Goal: Information Seeking & Learning: Check status

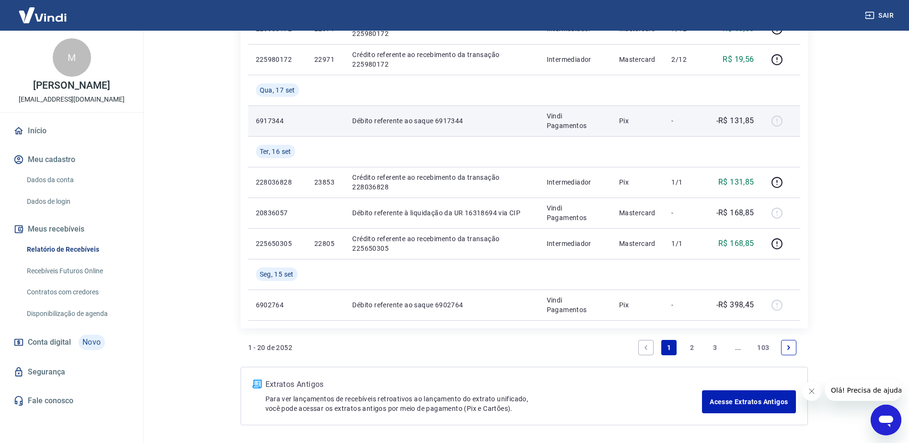
scroll to position [647, 0]
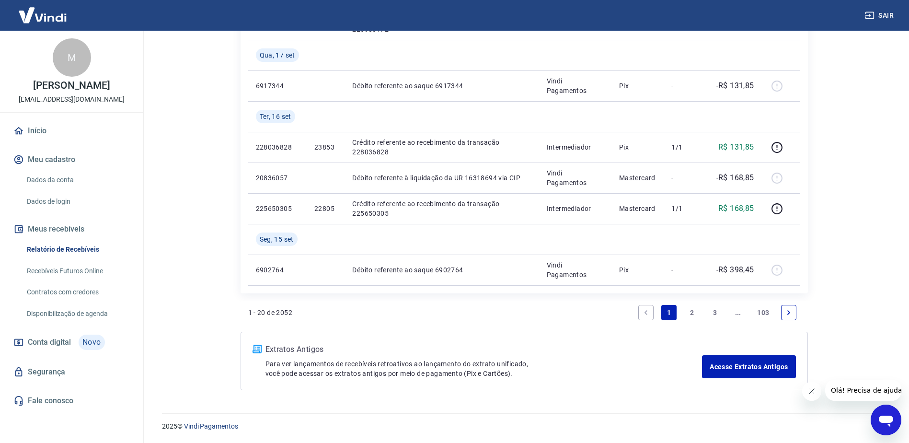
click at [788, 313] on icon "Next page" at bounding box center [789, 312] width 7 height 7
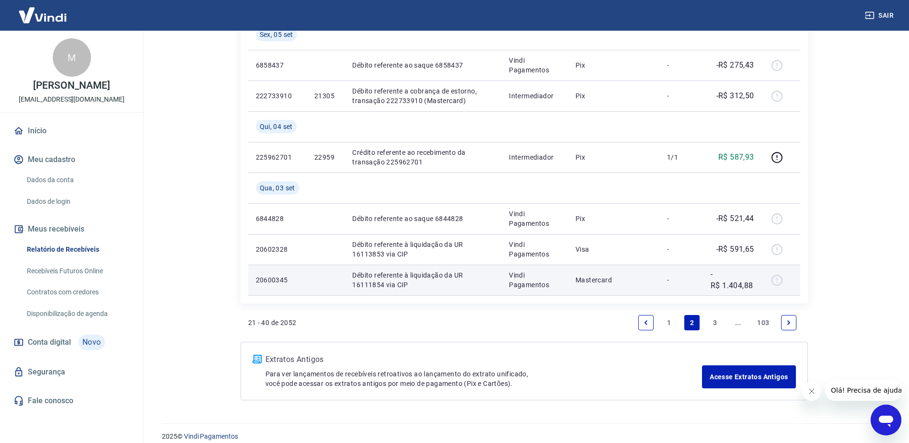
scroll to position [739, 0]
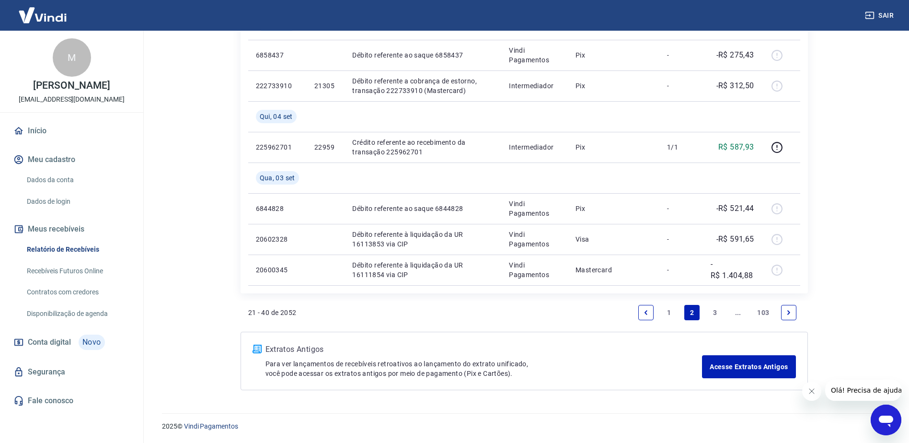
click at [788, 315] on icon "Next page" at bounding box center [789, 312] width 7 height 7
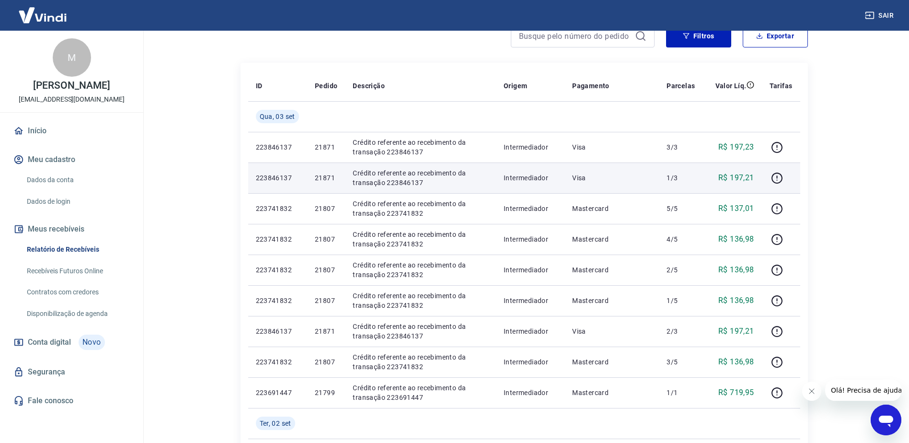
scroll to position [240, 0]
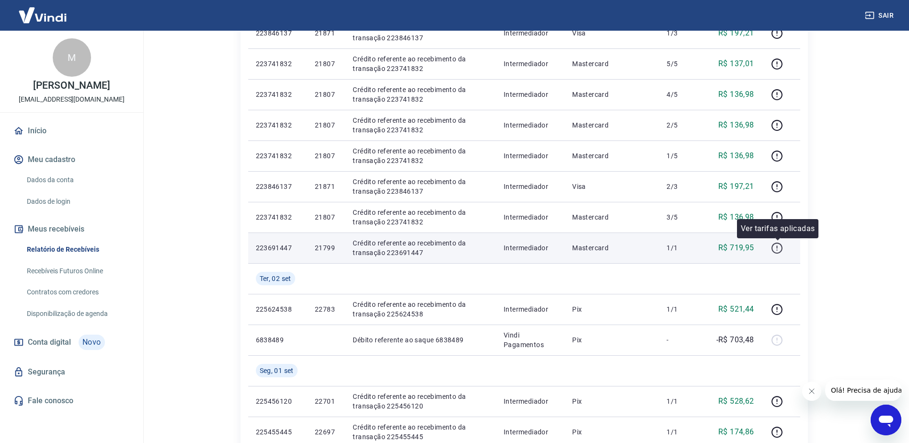
click at [776, 248] on icon "button" at bounding box center [777, 248] width 12 height 12
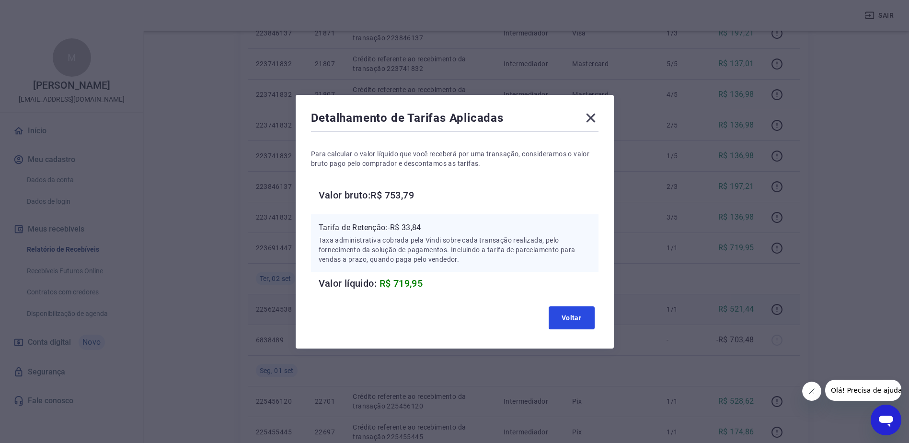
click at [573, 318] on button "Voltar" at bounding box center [572, 317] width 46 height 23
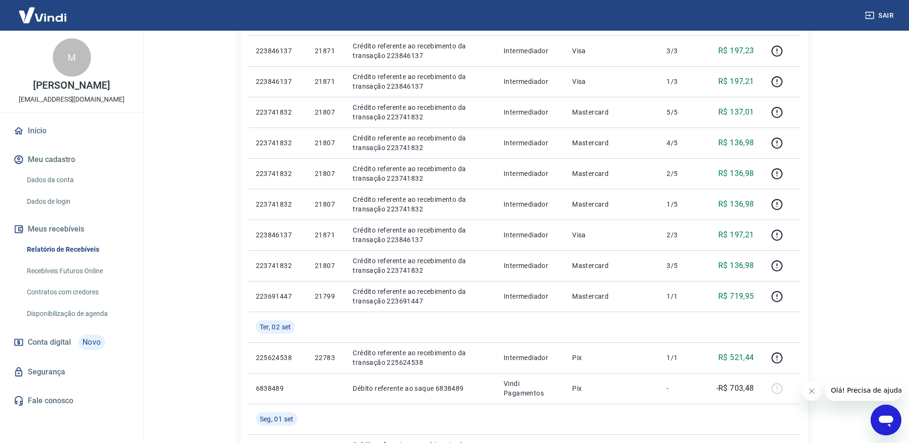
scroll to position [192, 0]
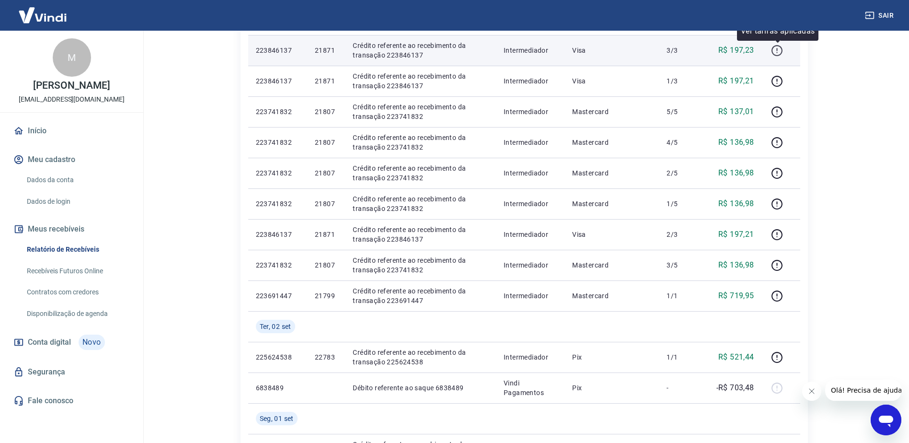
click at [779, 49] on icon "button" at bounding box center [777, 51] width 12 height 12
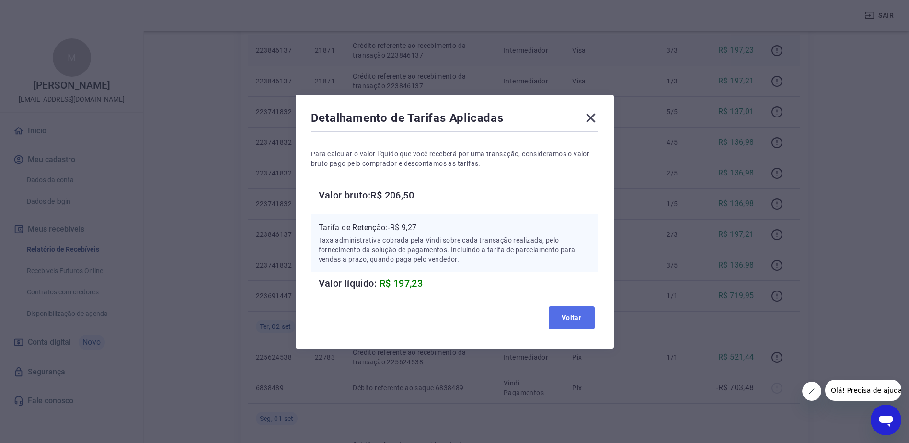
click at [574, 320] on button "Voltar" at bounding box center [572, 317] width 46 height 23
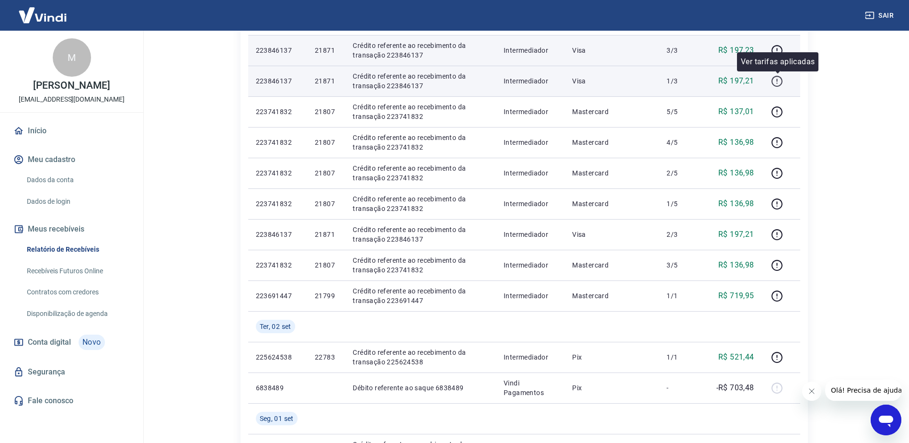
click at [780, 83] on icon "button" at bounding box center [777, 81] width 12 height 12
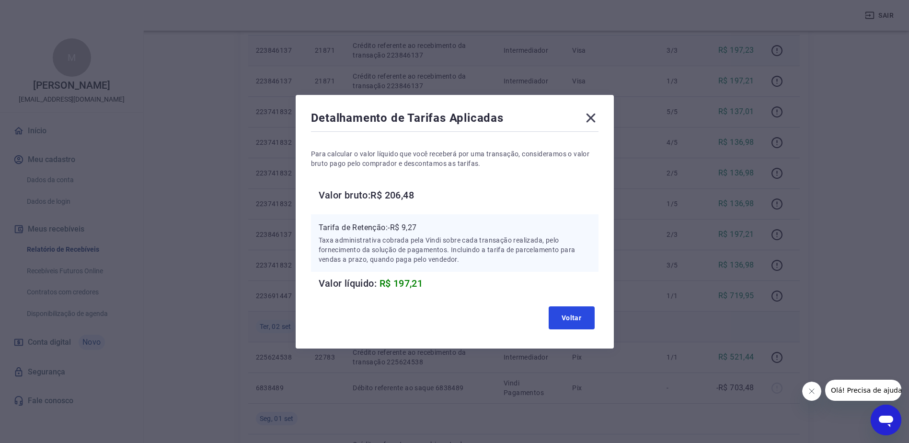
drag, startPoint x: 589, startPoint y: 319, endPoint x: 586, endPoint y: 314, distance: 6.4
click at [587, 317] on button "Voltar" at bounding box center [572, 317] width 46 height 23
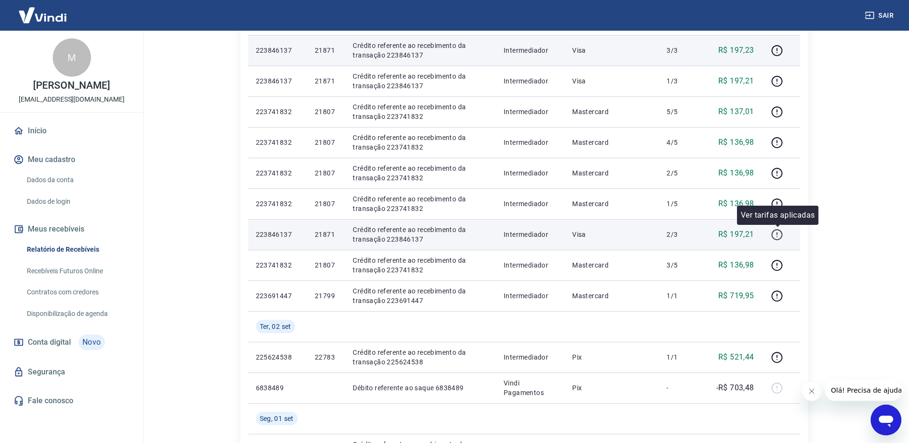
click at [780, 231] on icon "button" at bounding box center [777, 235] width 12 height 12
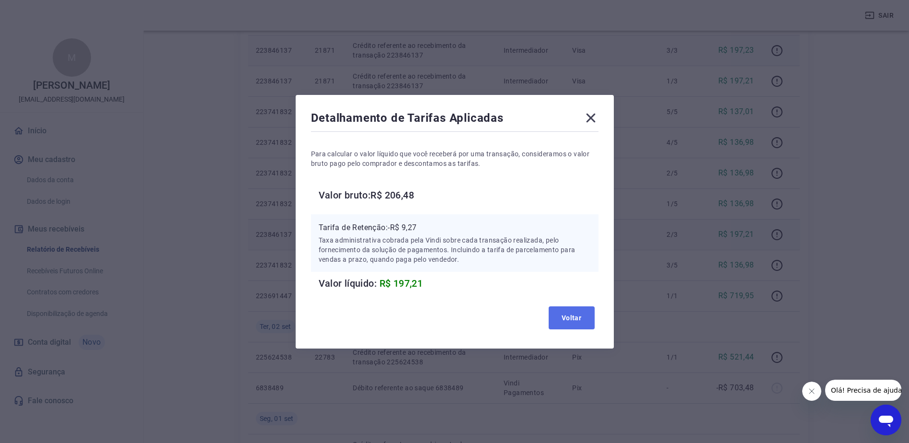
click at [578, 312] on button "Voltar" at bounding box center [572, 317] width 46 height 23
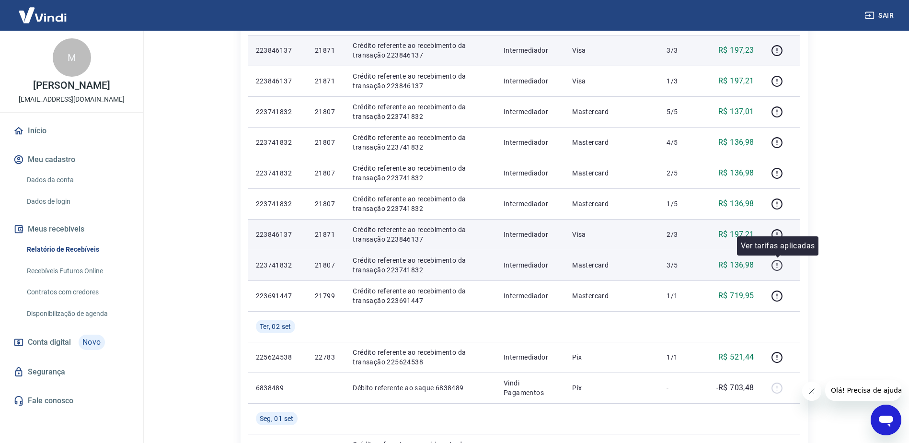
click at [775, 264] on icon "button" at bounding box center [777, 265] width 12 height 12
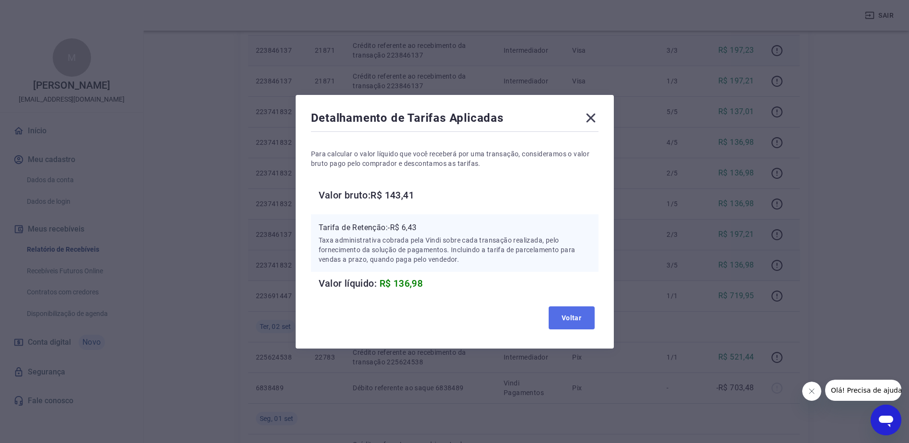
click at [580, 313] on button "Voltar" at bounding box center [572, 317] width 46 height 23
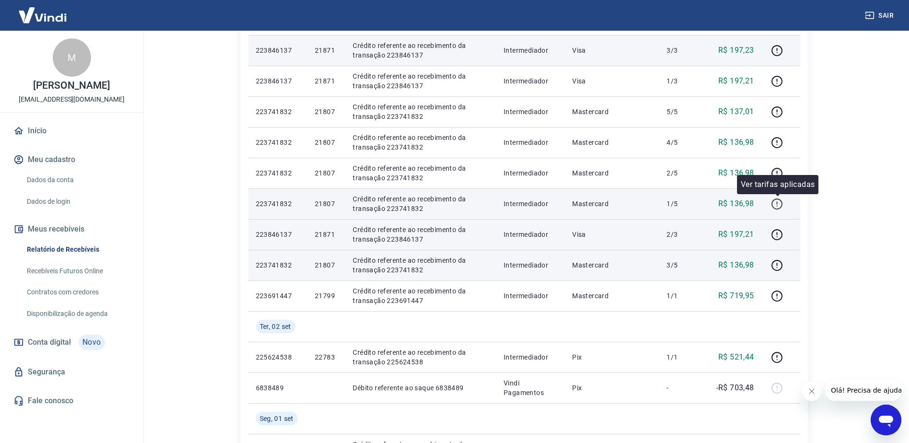
click at [779, 207] on icon "button" at bounding box center [777, 204] width 12 height 12
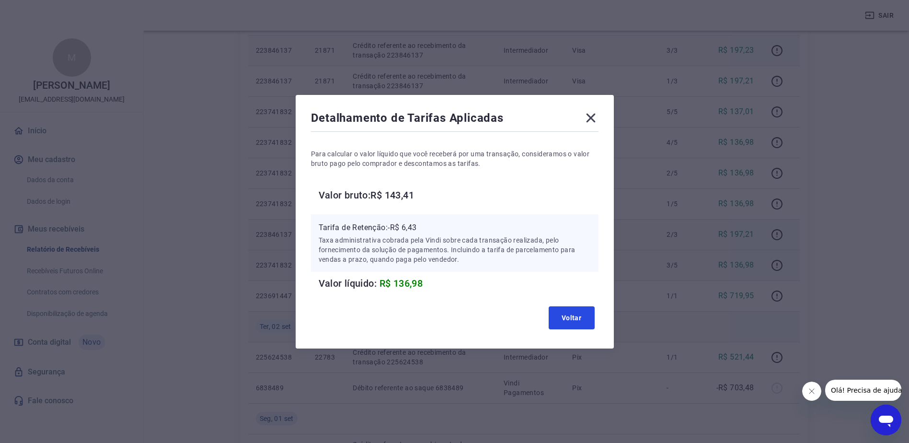
click at [572, 315] on button "Voltar" at bounding box center [572, 317] width 46 height 23
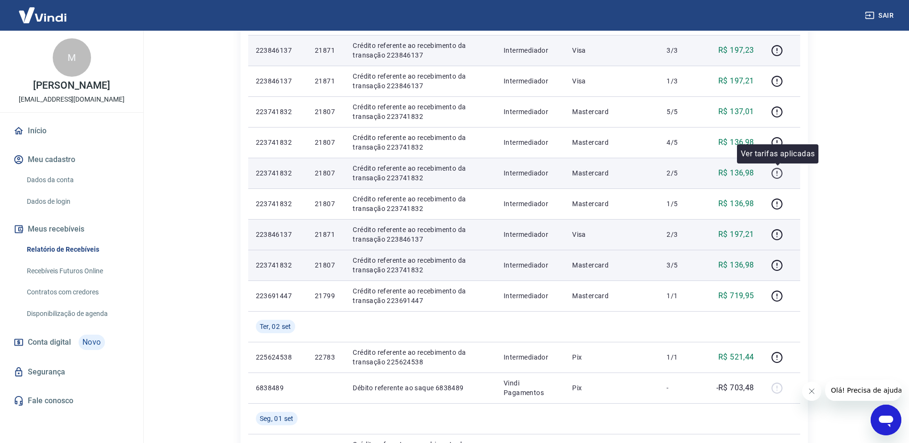
click at [778, 174] on icon "button" at bounding box center [777, 172] width 1 height 3
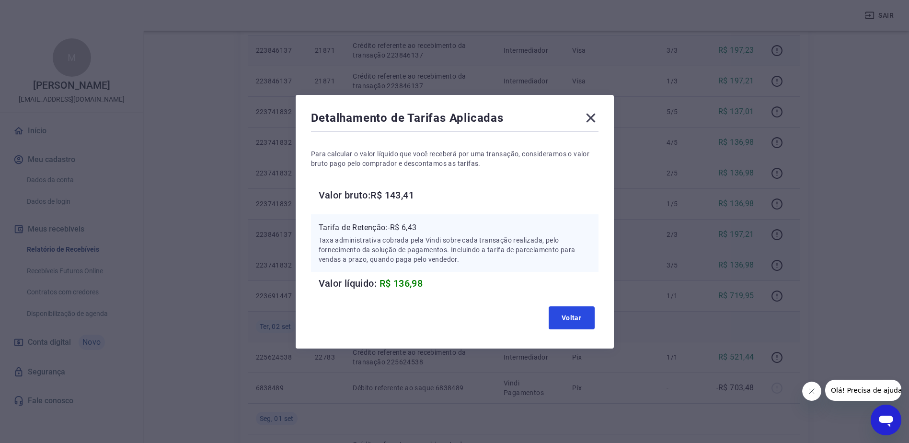
click at [580, 316] on button "Voltar" at bounding box center [572, 317] width 46 height 23
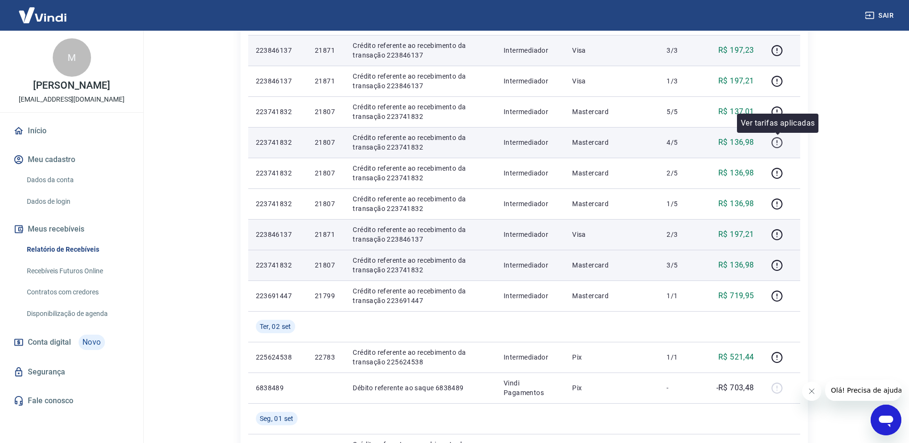
click at [776, 144] on icon "button" at bounding box center [777, 143] width 12 height 12
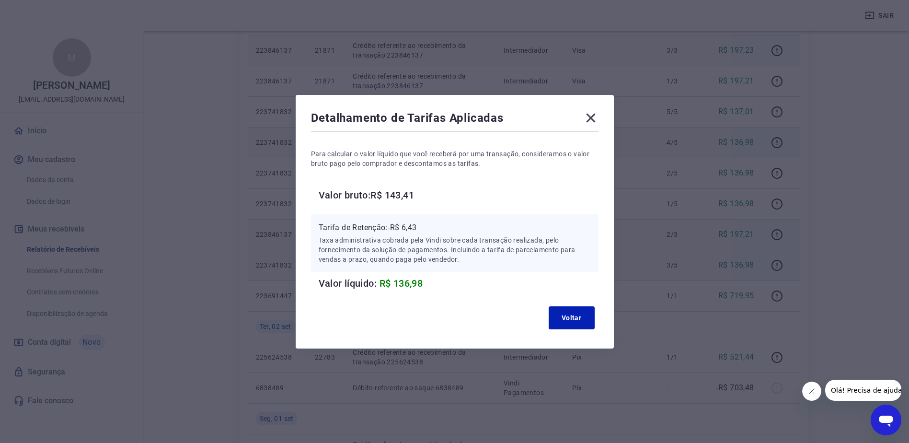
click at [589, 109] on div "Detalhamento de Tarifas Aplicadas Para calcular o valor líquido que você recebe…" at bounding box center [455, 222] width 318 height 254
click at [598, 119] on icon at bounding box center [590, 117] width 15 height 15
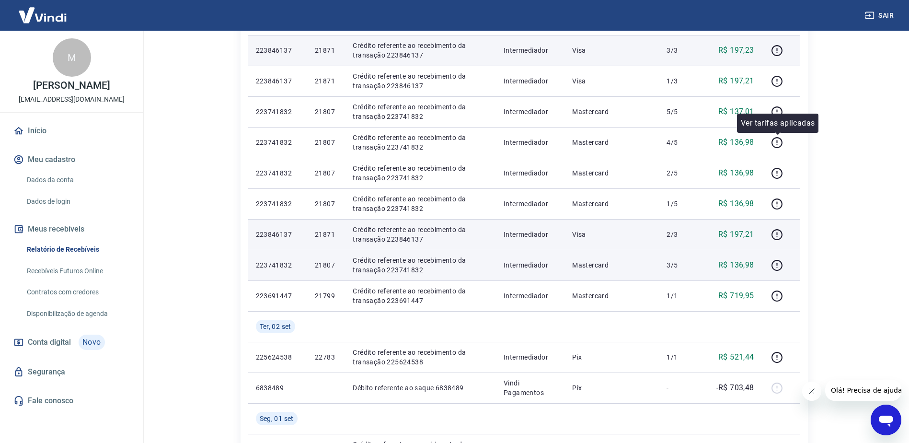
click at [783, 114] on div "Ver tarifas aplicadas" at bounding box center [777, 123] width 81 height 19
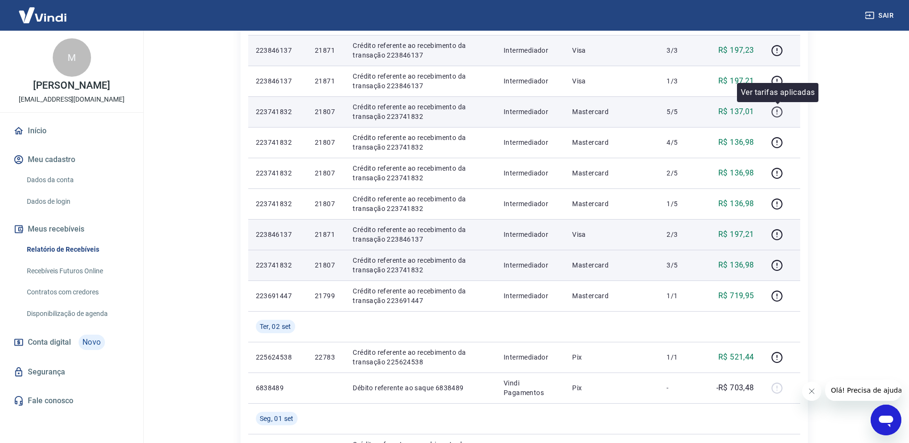
click at [781, 111] on icon "button" at bounding box center [777, 112] width 12 height 12
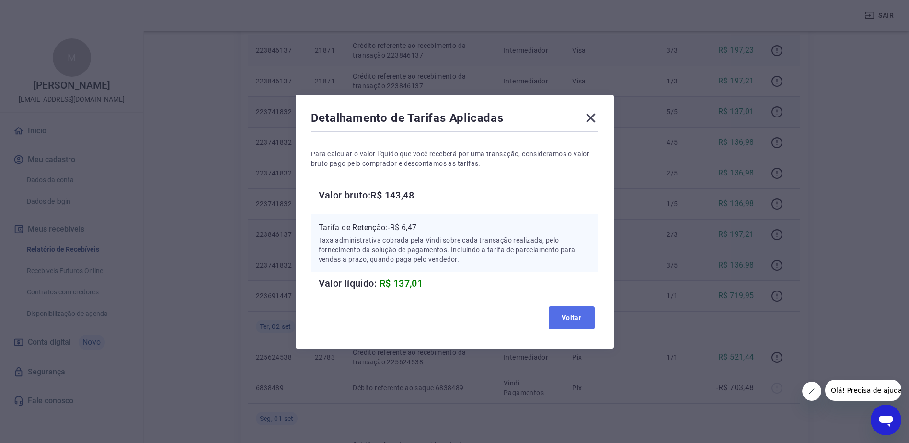
click at [581, 322] on button "Voltar" at bounding box center [572, 317] width 46 height 23
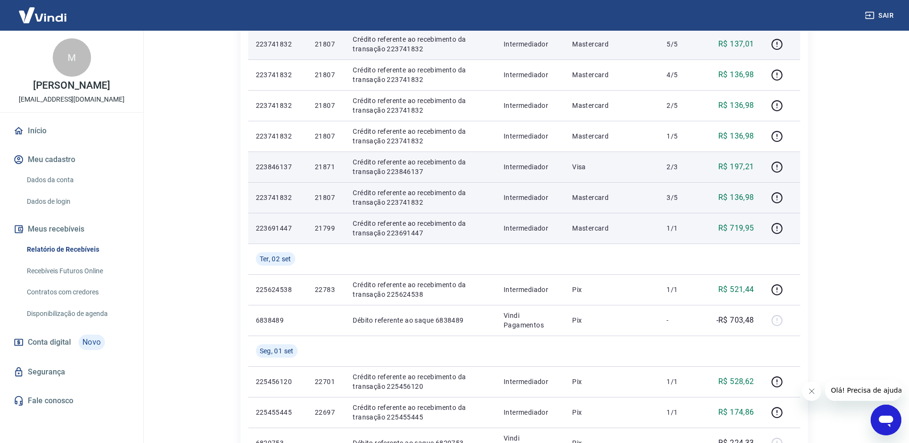
scroll to position [288, 0]
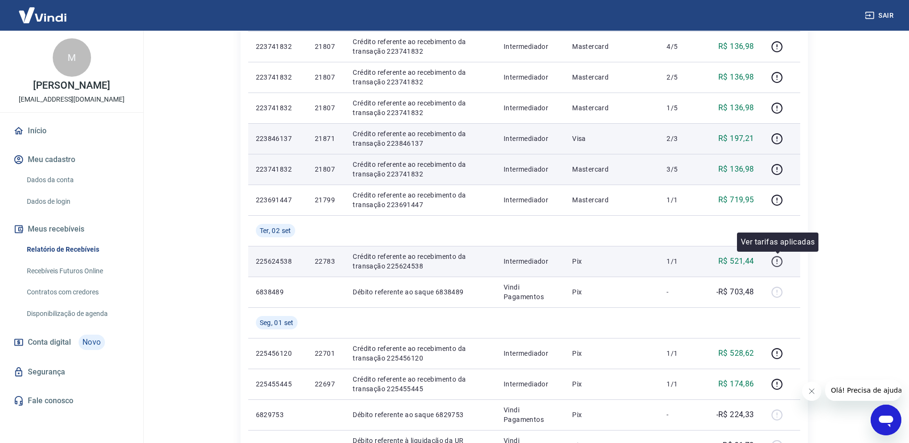
click at [778, 262] on icon "button" at bounding box center [777, 262] width 12 height 12
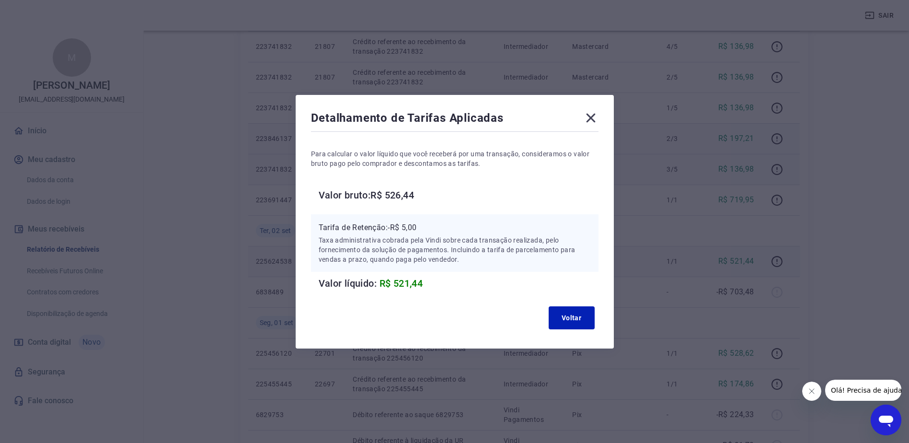
click at [593, 112] on icon at bounding box center [590, 117] width 15 height 15
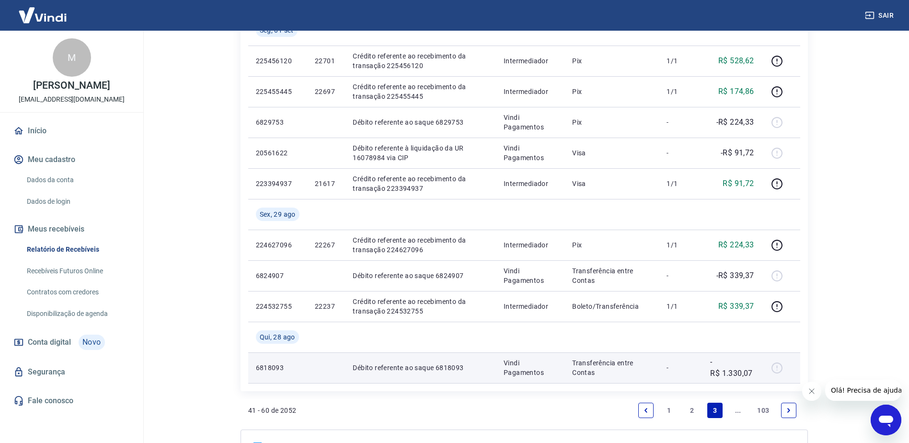
scroll to position [671, 0]
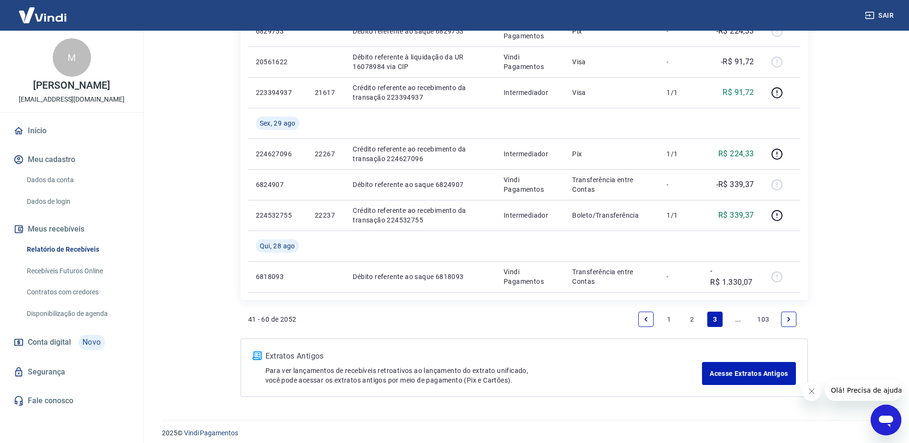
click at [646, 319] on icon "Previous page" at bounding box center [646, 319] width 7 height 7
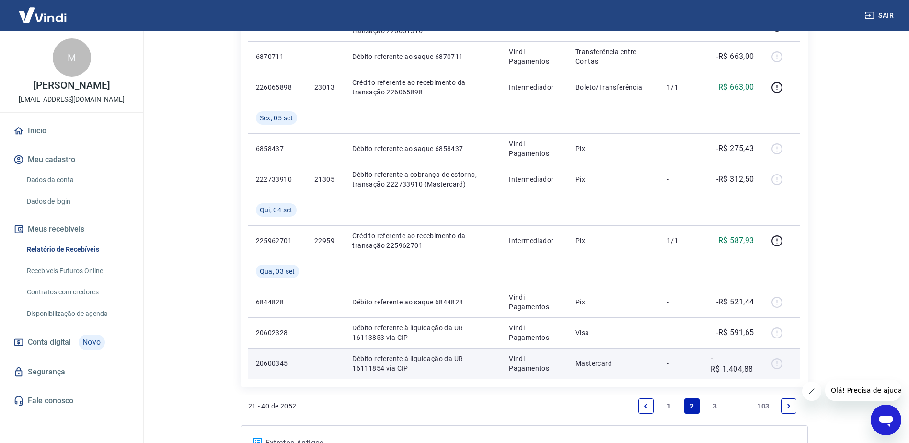
scroll to position [623, 0]
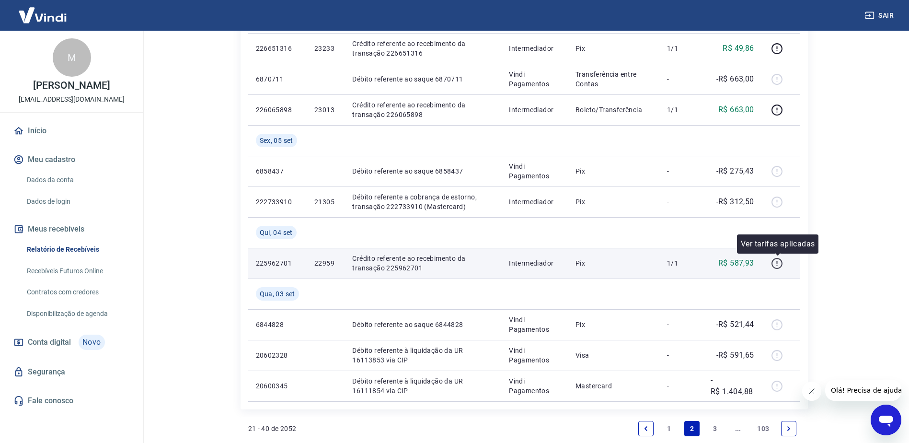
click at [779, 266] on icon "button" at bounding box center [777, 263] width 12 height 12
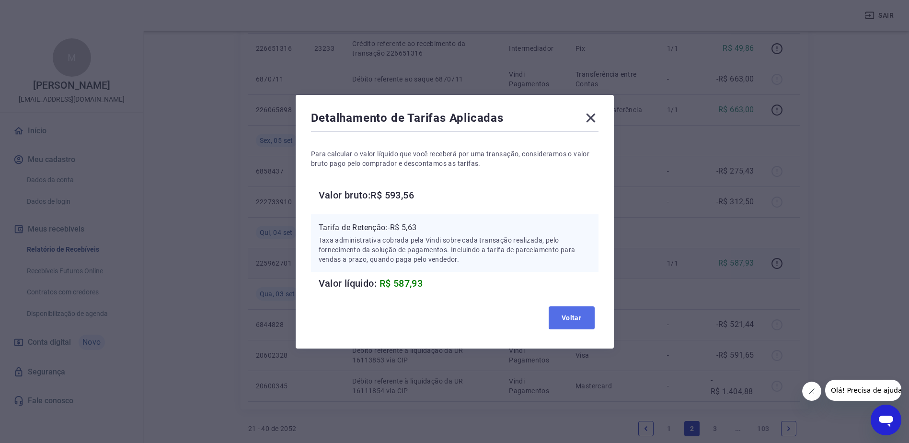
click at [579, 315] on button "Voltar" at bounding box center [572, 317] width 46 height 23
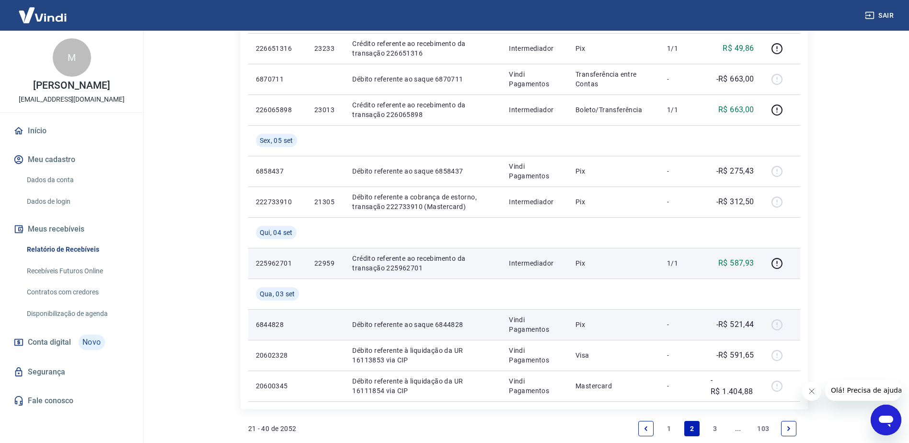
scroll to position [671, 0]
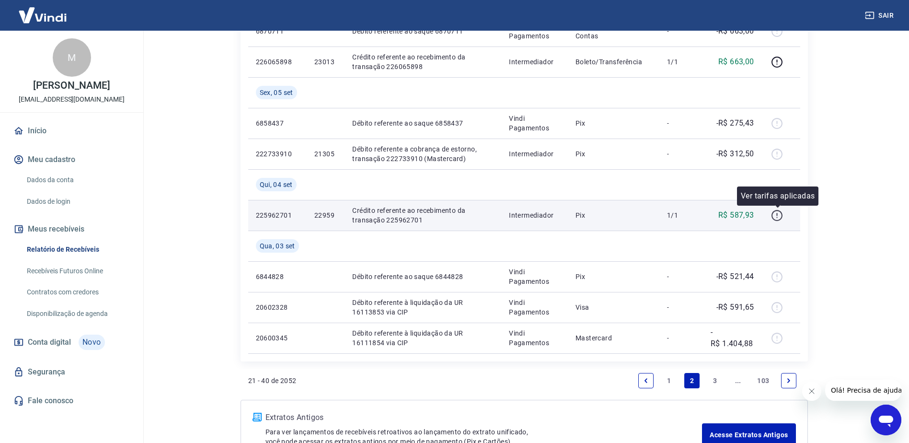
click at [775, 214] on icon "button" at bounding box center [777, 215] width 12 height 12
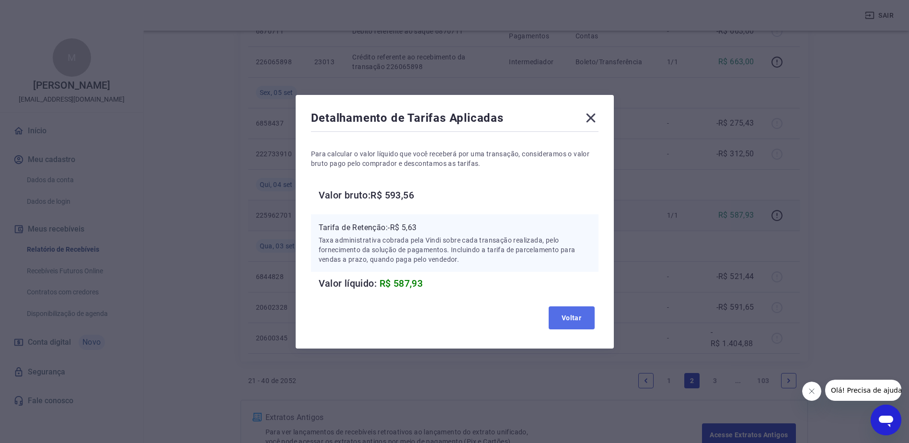
click at [563, 312] on button "Voltar" at bounding box center [572, 317] width 46 height 23
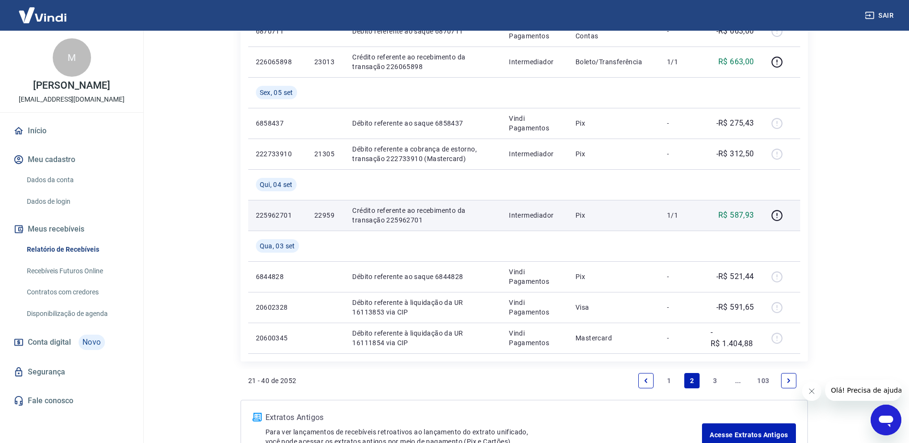
click at [396, 222] on p "Crédito referente ao recebimento da transação 225962701" at bounding box center [422, 215] width 141 height 19
copy p "225962701"
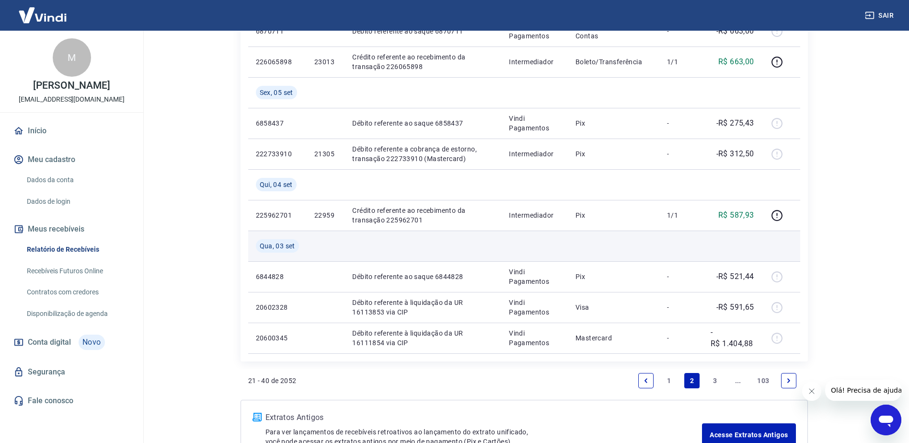
click at [459, 243] on td at bounding box center [423, 246] width 157 height 31
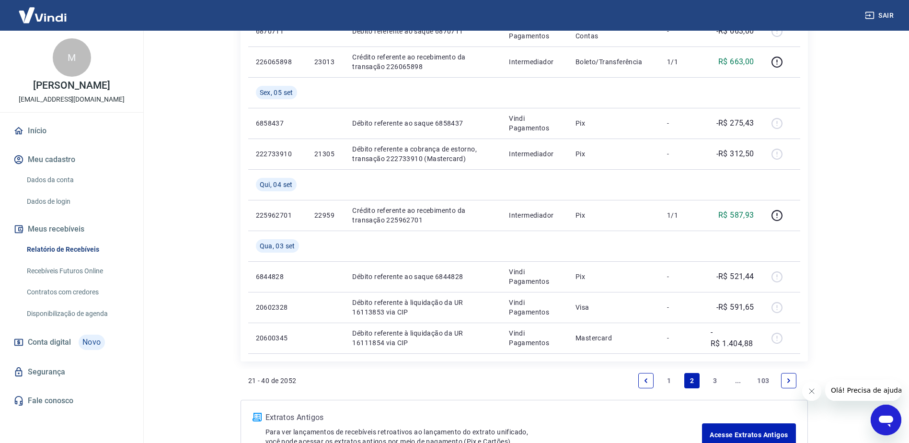
drag, startPoint x: 790, startPoint y: 379, endPoint x: 730, endPoint y: 291, distance: 106.5
click at [790, 379] on icon "Next page" at bounding box center [789, 380] width 7 height 7
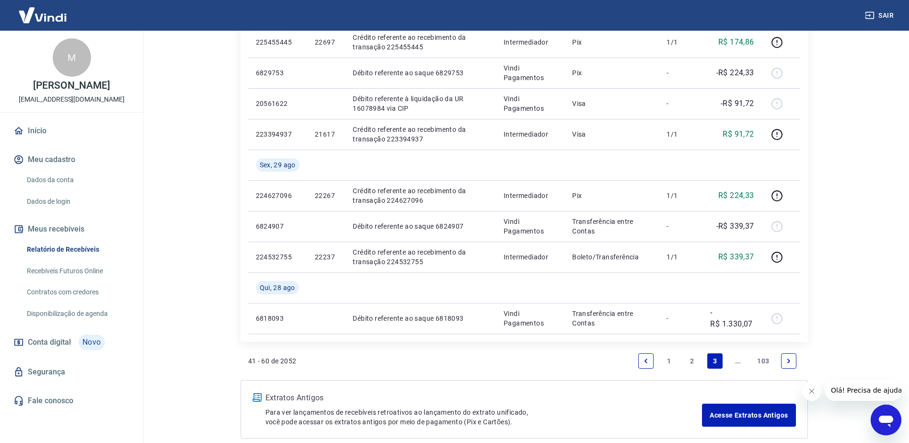
scroll to position [671, 0]
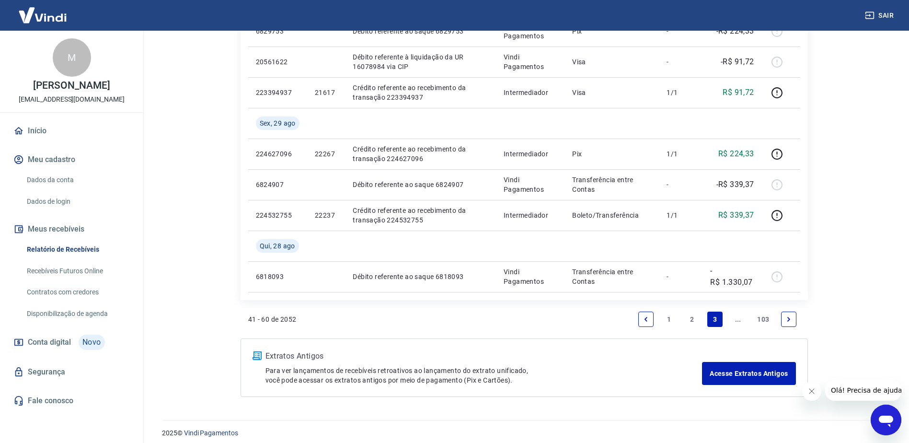
click at [643, 312] on link "Previous page" at bounding box center [646, 319] width 15 height 15
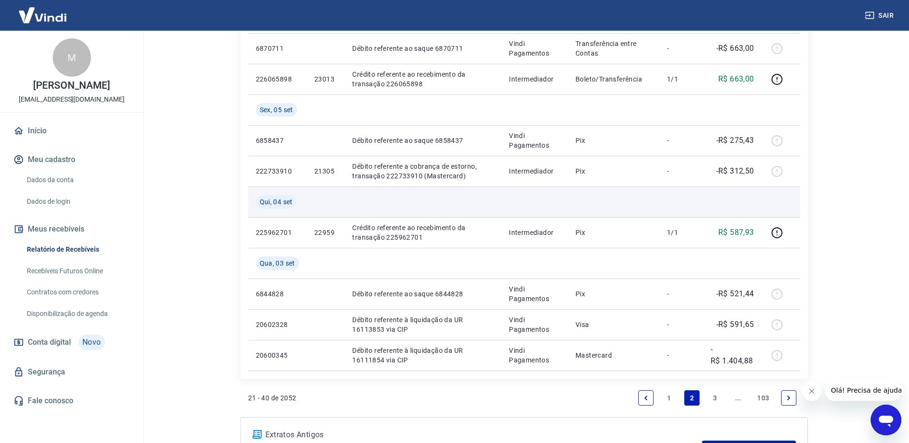
scroll to position [623, 0]
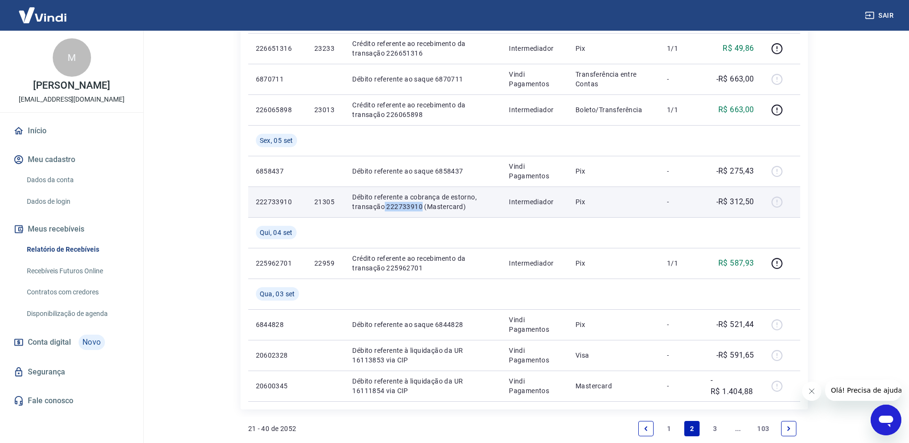
drag, startPoint x: 384, startPoint y: 207, endPoint x: 421, endPoint y: 207, distance: 37.9
click at [421, 207] on p "Débito referente a cobrança de estorno, transação 222733910 (Mastercard)" at bounding box center [422, 201] width 141 height 19
copy p "222733910"
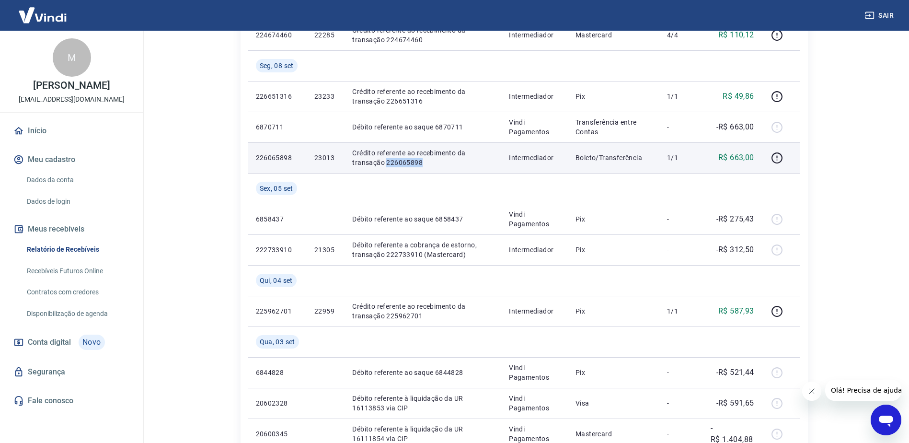
drag, startPoint x: 385, startPoint y: 163, endPoint x: 426, endPoint y: 163, distance: 40.3
click at [426, 163] on p "Crédito referente ao recebimento da transação 226065898" at bounding box center [422, 157] width 141 height 19
copy p "226065898"
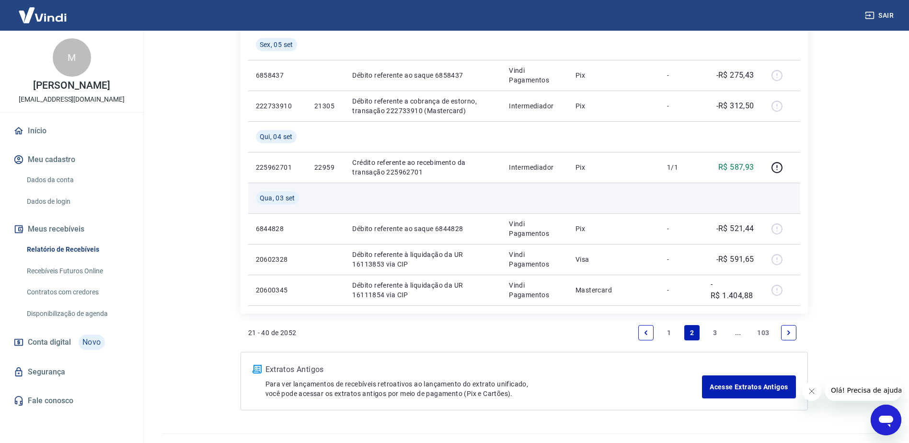
scroll to position [623, 0]
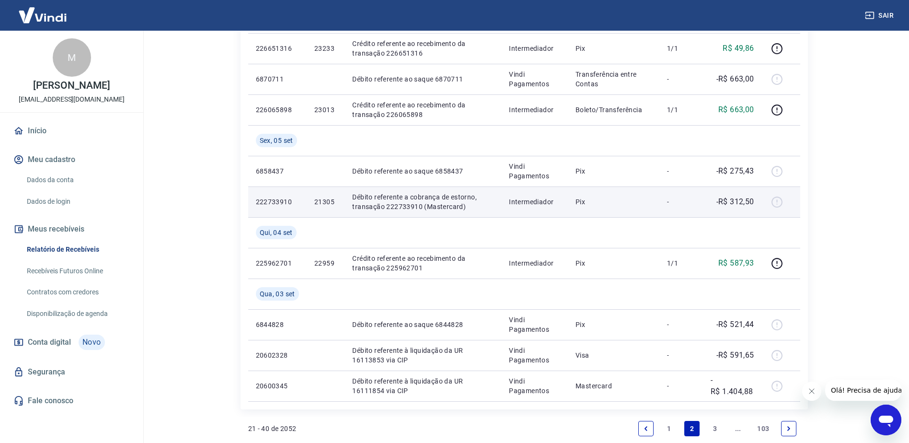
click at [410, 209] on p "Débito referente a cobrança de estorno, transação 222733910 (Mastercard)" at bounding box center [422, 201] width 141 height 19
copy p "222733910"
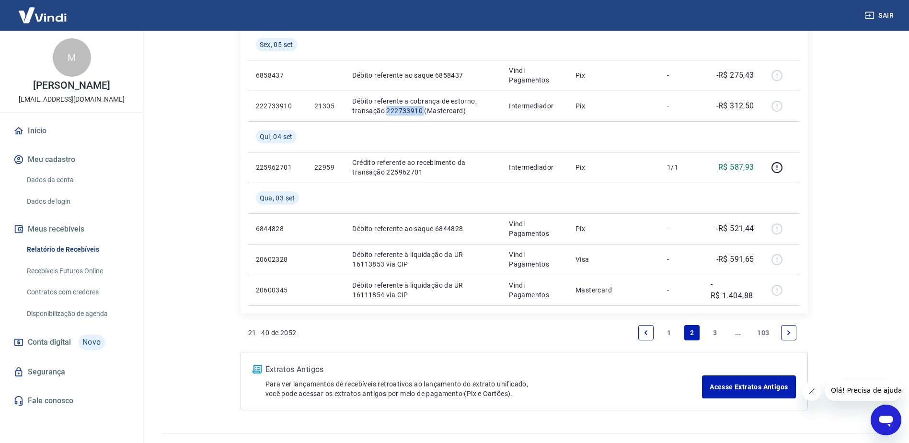
scroll to position [739, 0]
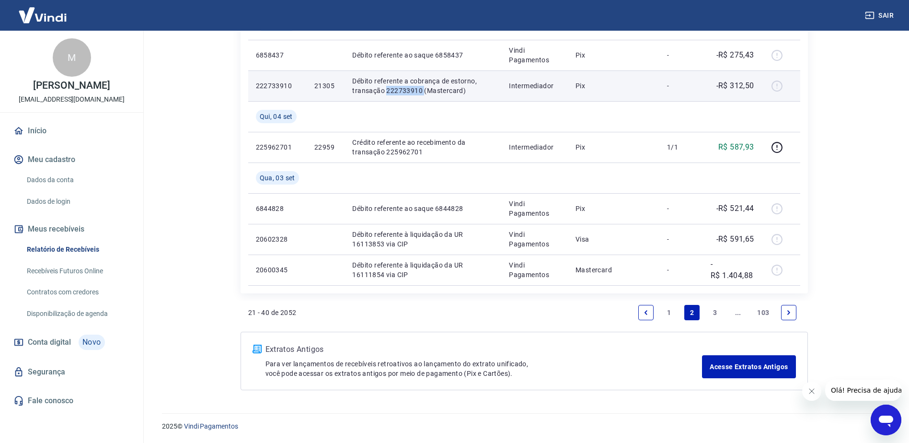
copy p "222733910"
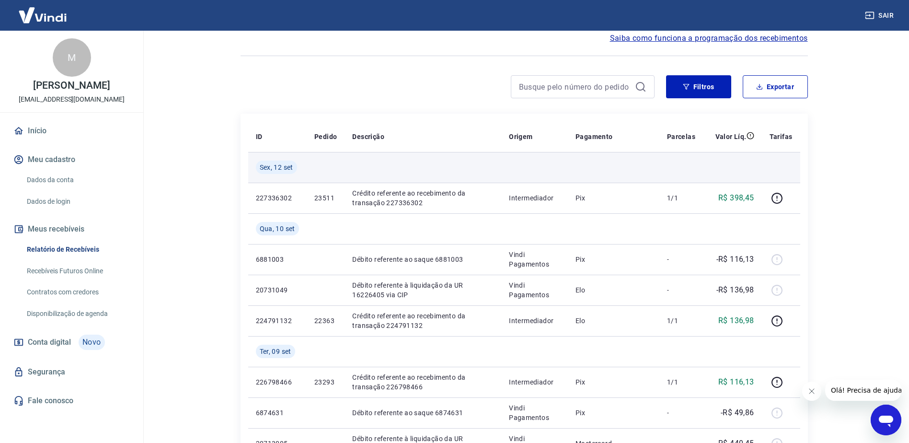
scroll to position [0, 0]
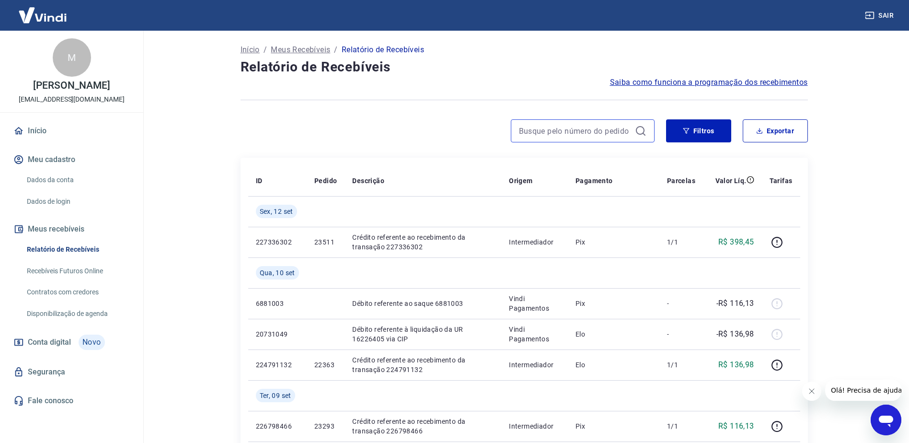
click at [584, 131] on input at bounding box center [575, 131] width 112 height 14
paste input "225650305"
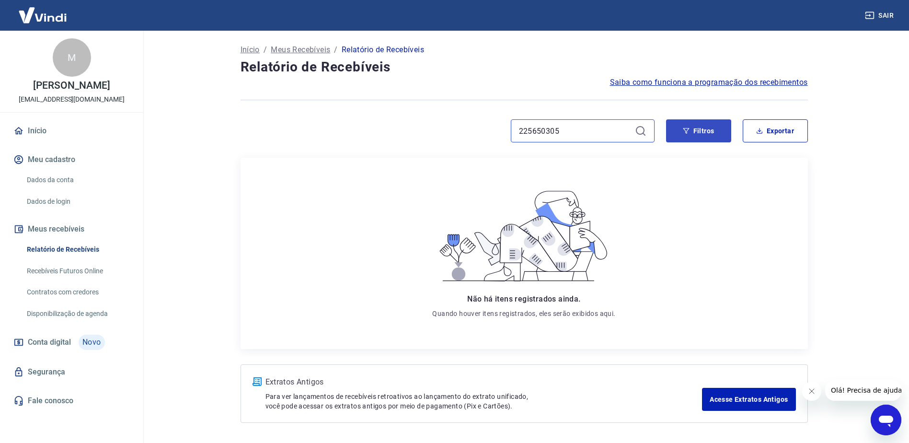
type input "225650305"
click at [707, 132] on button "Filtros" at bounding box center [698, 130] width 65 height 23
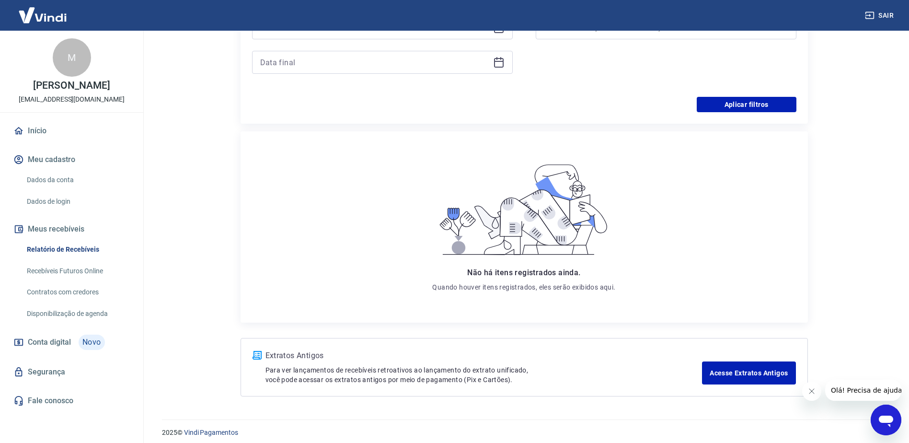
scroll to position [240, 0]
click at [758, 105] on button "Aplicar filtros" at bounding box center [747, 103] width 100 height 15
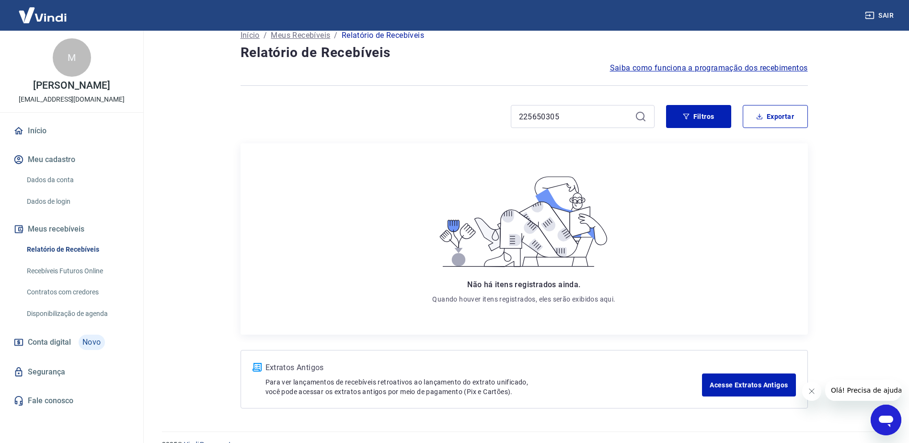
scroll to position [0, 0]
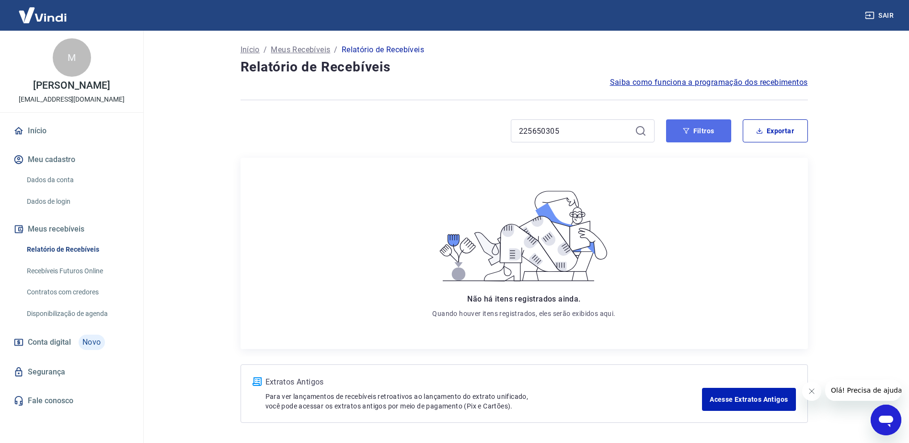
click at [709, 129] on button "Filtros" at bounding box center [698, 130] width 65 height 23
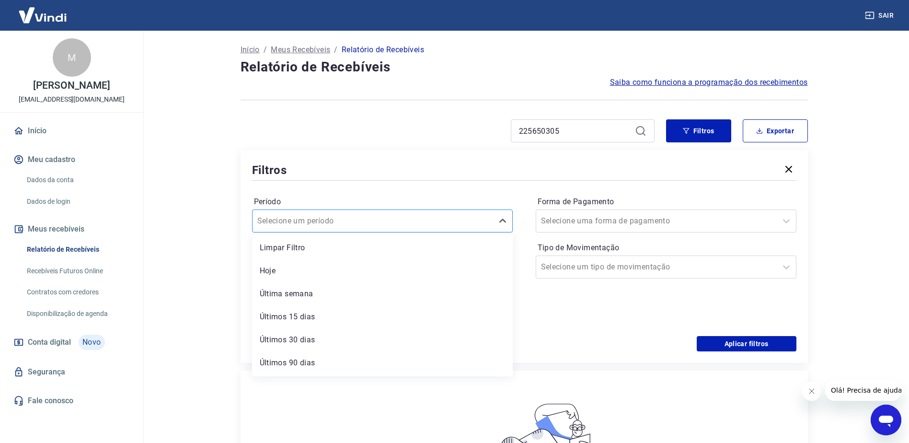
click at [435, 218] on div at bounding box center [372, 220] width 231 height 13
click at [390, 242] on div "Limpar Filtro" at bounding box center [382, 247] width 261 height 19
paste input "225650305"
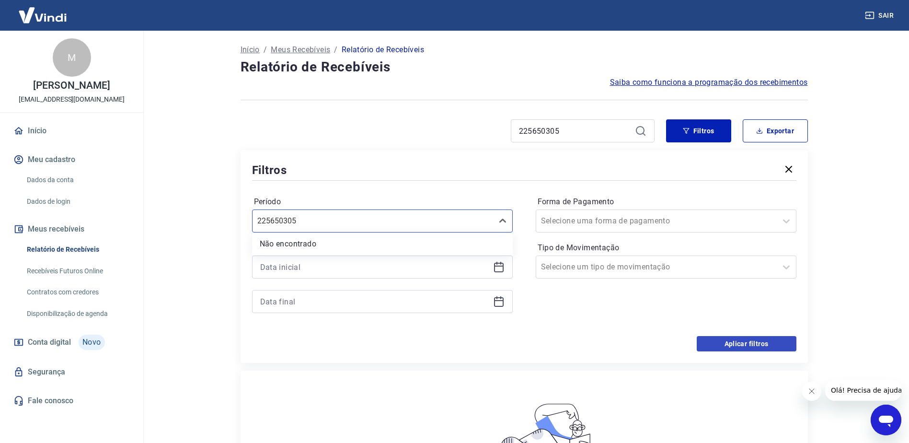
type input "225650305"
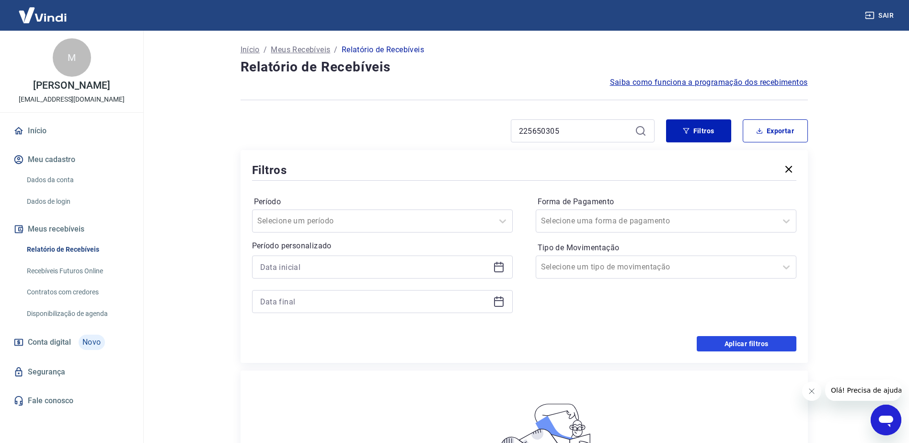
click at [763, 348] on button "Aplicar filtros" at bounding box center [747, 343] width 100 height 15
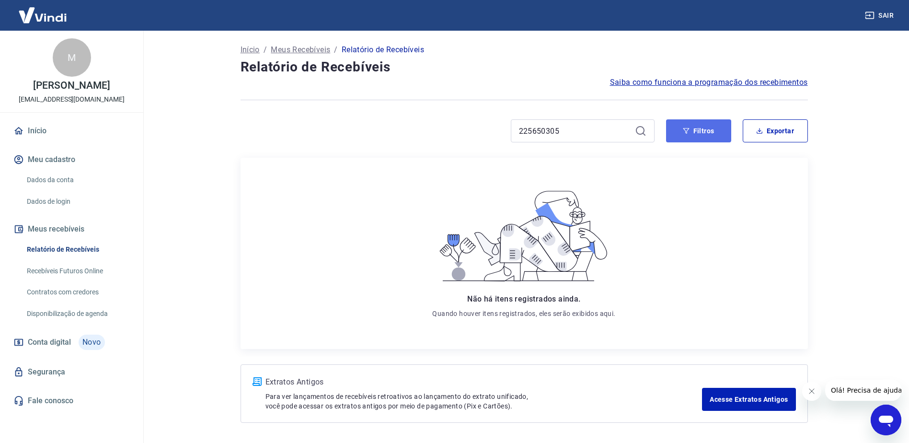
click at [710, 130] on button "Filtros" at bounding box center [698, 130] width 65 height 23
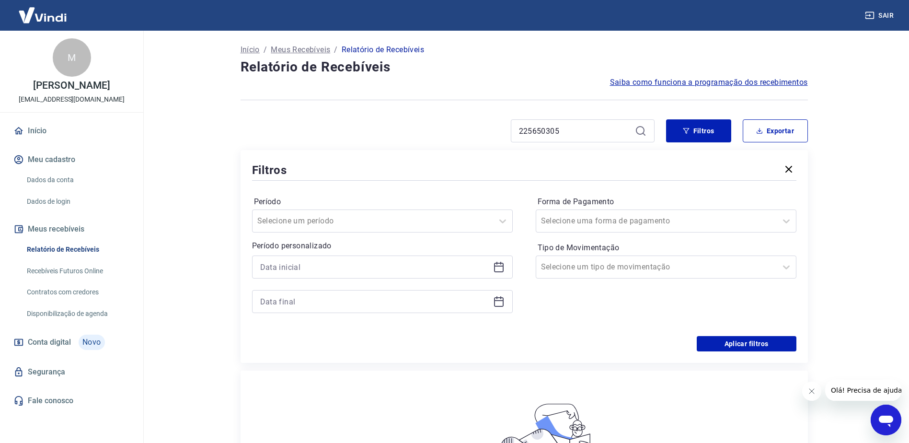
click at [639, 129] on icon at bounding box center [641, 131] width 12 height 12
drag, startPoint x: 572, startPoint y: 130, endPoint x: 350, endPoint y: 119, distance: 222.2
click at [360, 122] on div "225650305" at bounding box center [448, 130] width 414 height 23
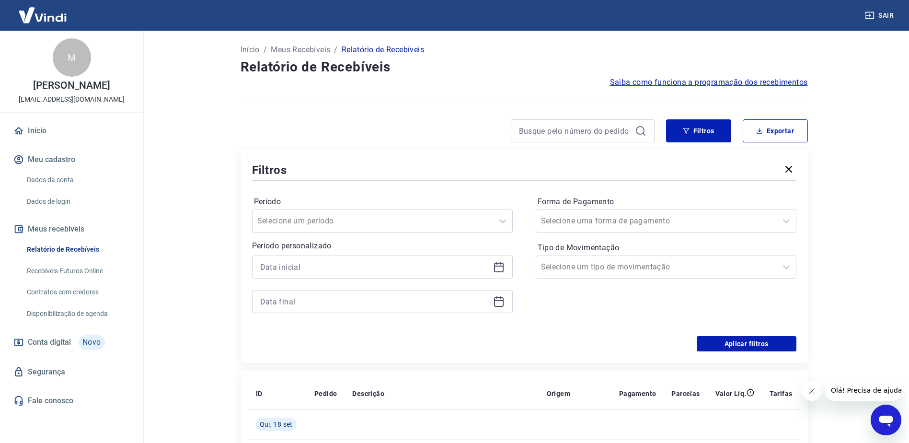
click at [790, 170] on icon "button" at bounding box center [789, 169] width 7 height 7
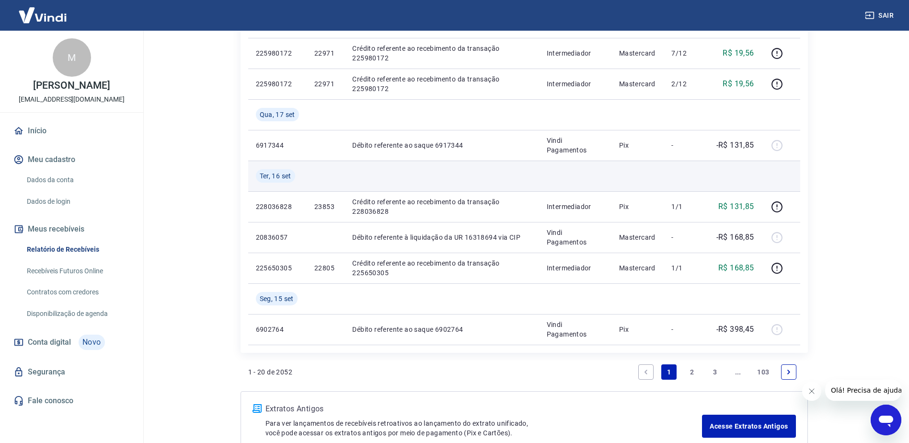
scroll to position [647, 0]
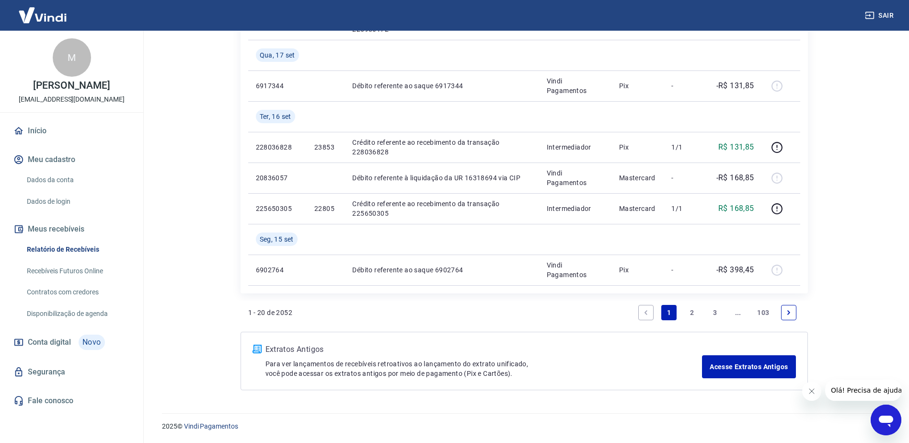
click at [693, 312] on link "2" at bounding box center [692, 312] width 15 height 15
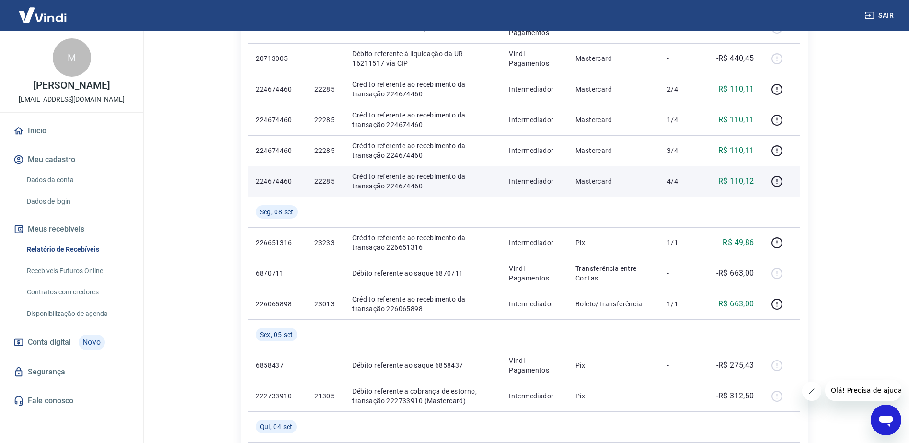
scroll to position [527, 0]
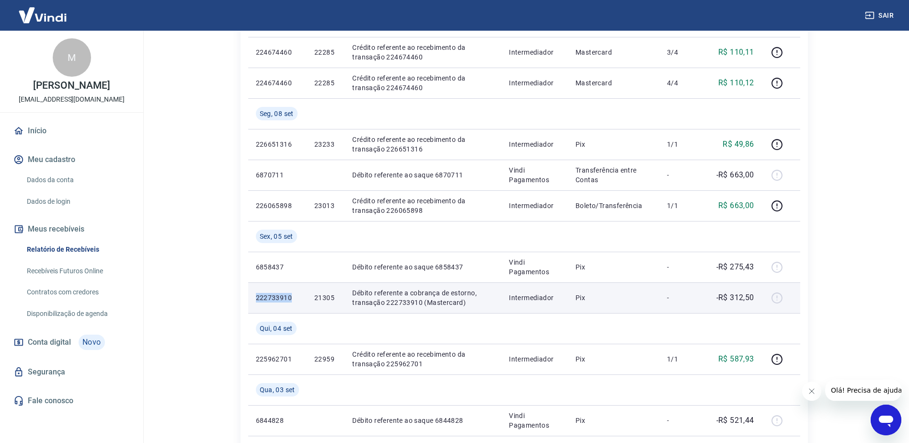
drag, startPoint x: 290, startPoint y: 296, endPoint x: 254, endPoint y: 293, distance: 35.6
click at [254, 293] on td "222733910" at bounding box center [277, 297] width 58 height 31
copy p "222733910"
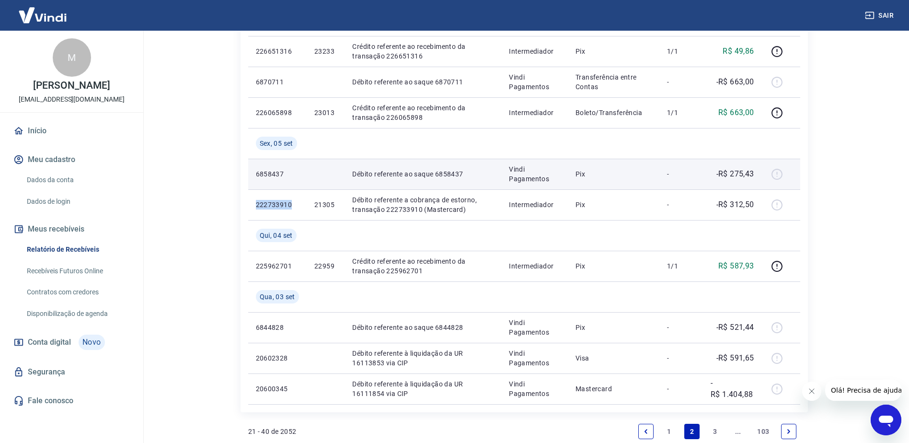
scroll to position [623, 0]
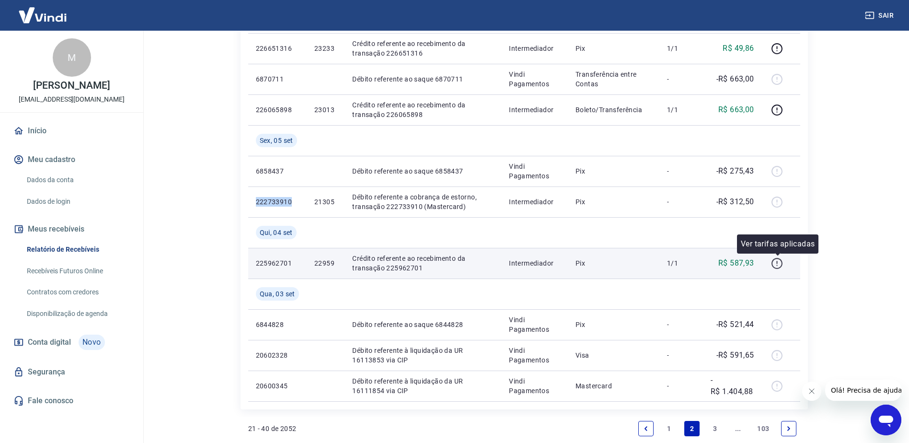
click at [778, 264] on icon "button" at bounding box center [777, 263] width 12 height 12
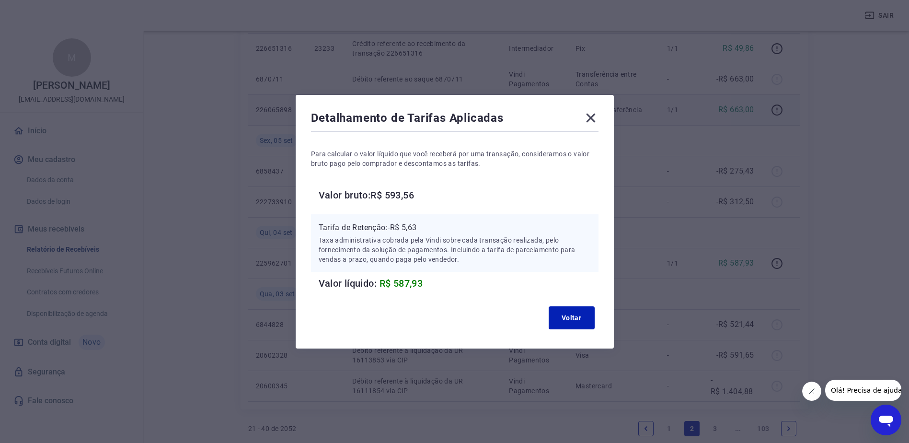
click at [596, 122] on icon at bounding box center [590, 117] width 15 height 15
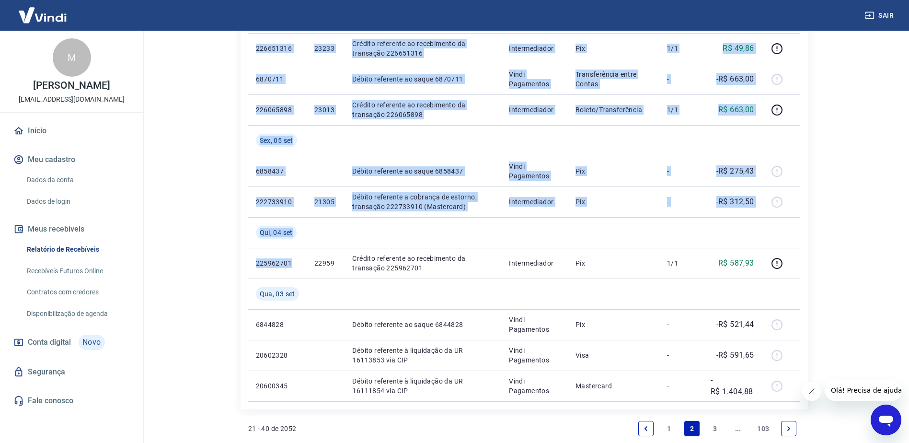
drag, startPoint x: 291, startPoint y: 262, endPoint x: 245, endPoint y: 258, distance: 45.7
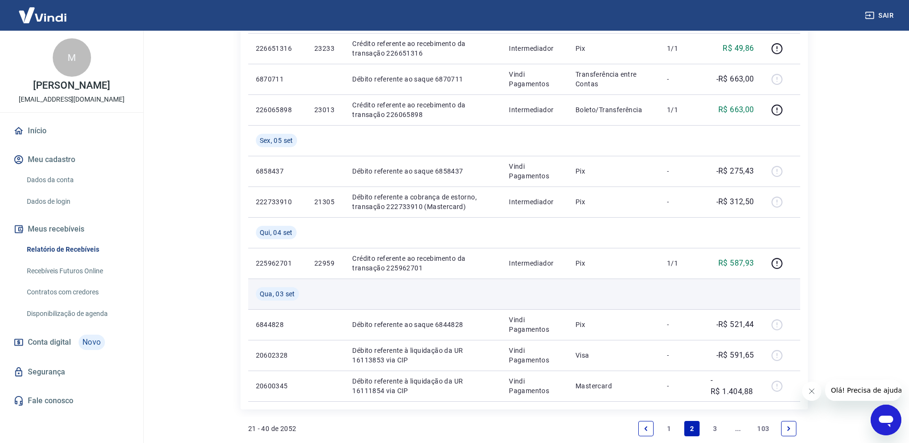
drag, startPoint x: 244, startPoint y: 258, endPoint x: 352, endPoint y: 304, distance: 117.3
click at [357, 304] on td at bounding box center [423, 294] width 157 height 31
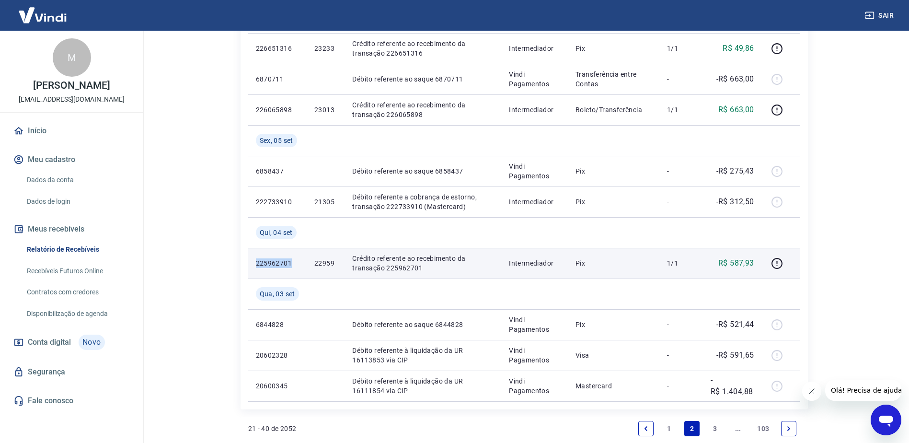
drag, startPoint x: 291, startPoint y: 264, endPoint x: 251, endPoint y: 262, distance: 39.4
click at [251, 262] on td "225962701" at bounding box center [277, 263] width 58 height 31
copy p "225962701"
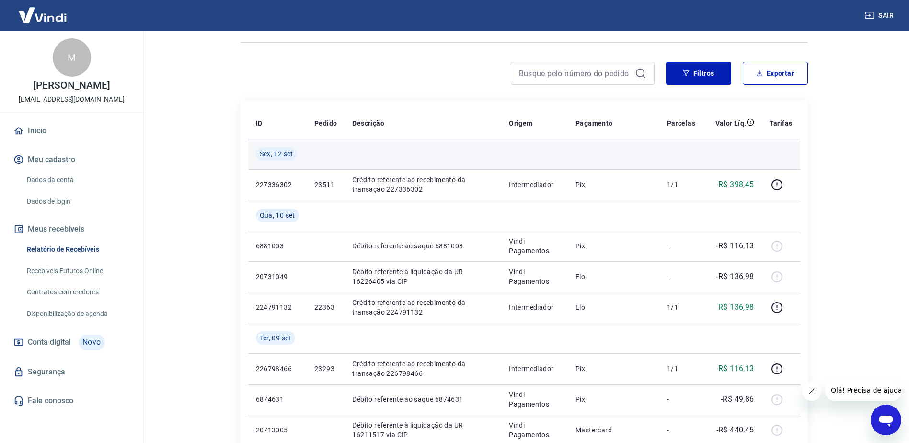
scroll to position [0, 0]
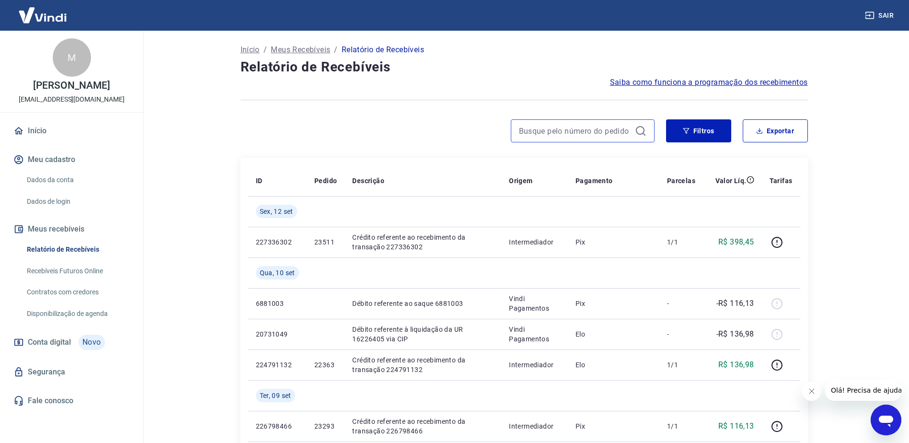
click at [582, 132] on input at bounding box center [575, 131] width 112 height 14
paste input "22805"
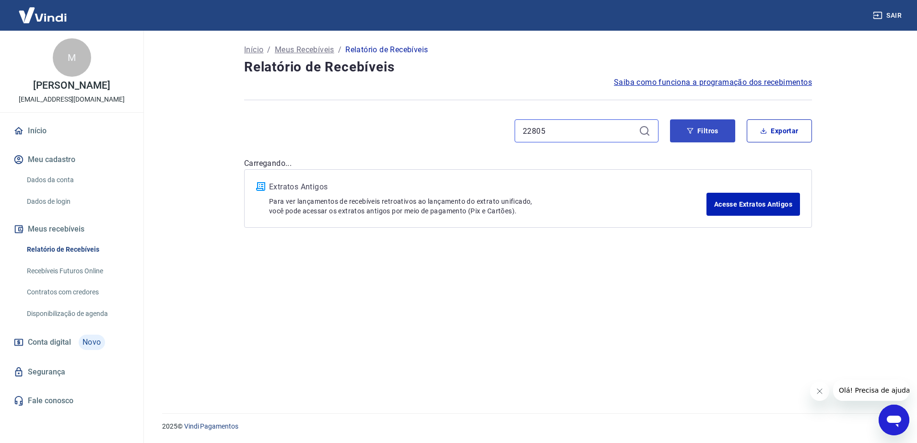
type input "22805"
click at [700, 131] on button "Filtros" at bounding box center [702, 130] width 65 height 23
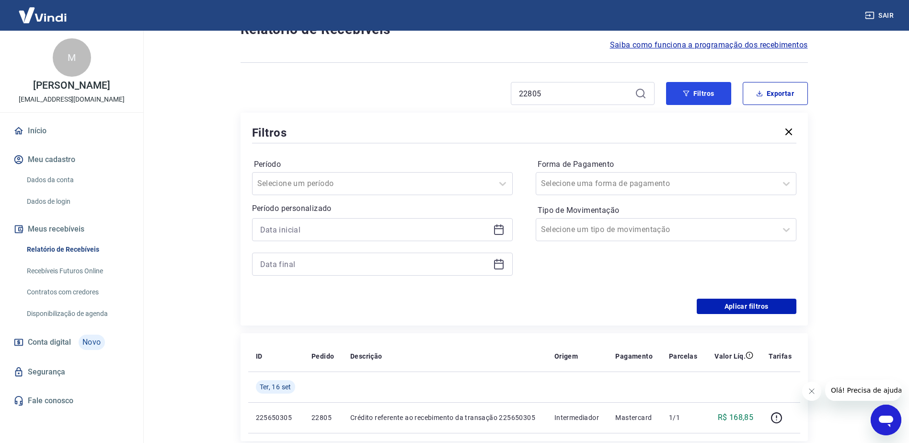
scroll to position [144, 0]
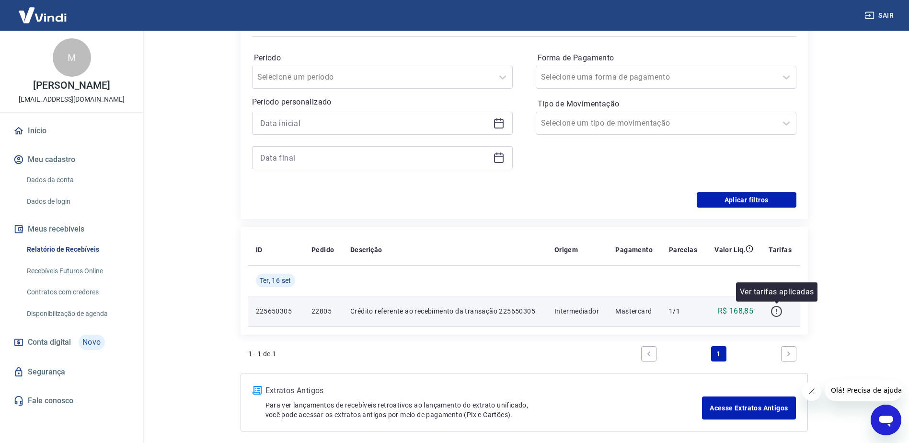
click at [777, 312] on icon "button" at bounding box center [776, 310] width 1 height 3
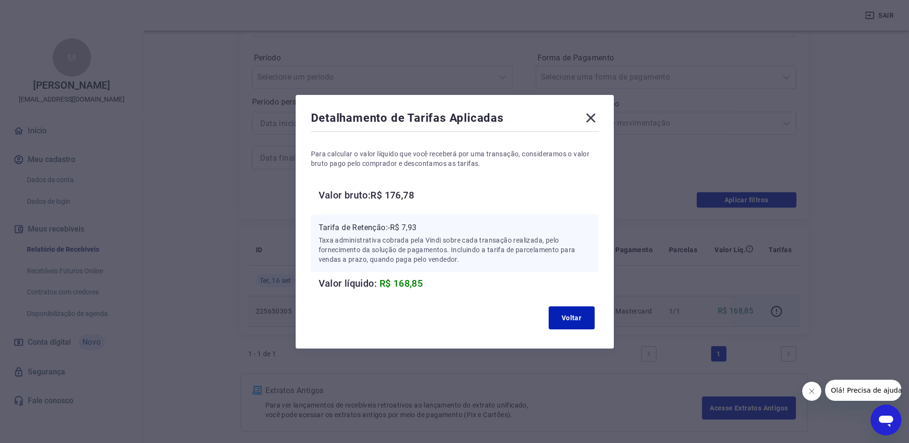
click at [593, 120] on icon at bounding box center [590, 117] width 15 height 15
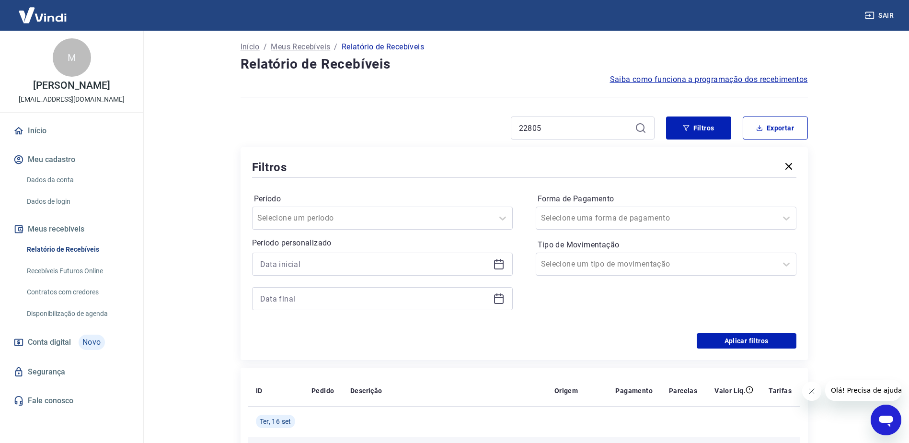
scroll to position [185, 0]
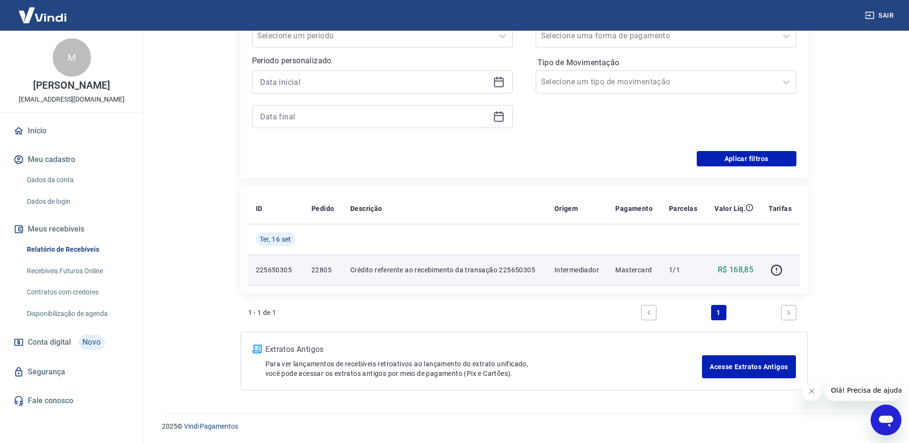
click at [425, 307] on div "1 - 1 de 1 1" at bounding box center [524, 312] width 552 height 23
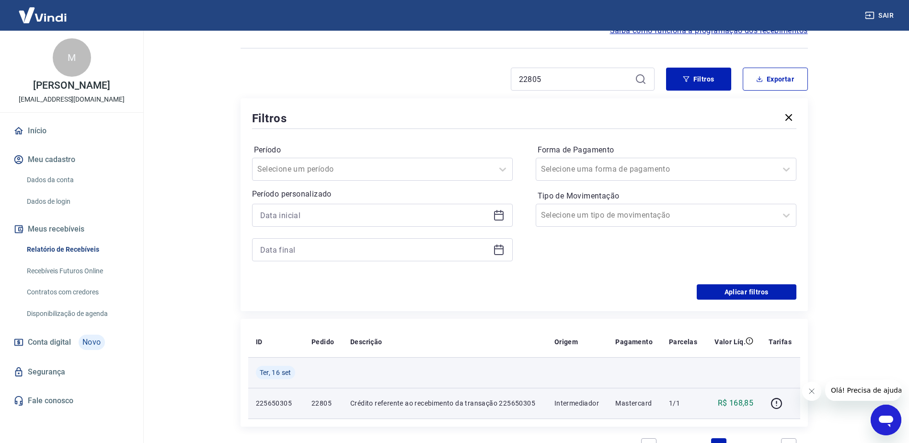
scroll to position [0, 0]
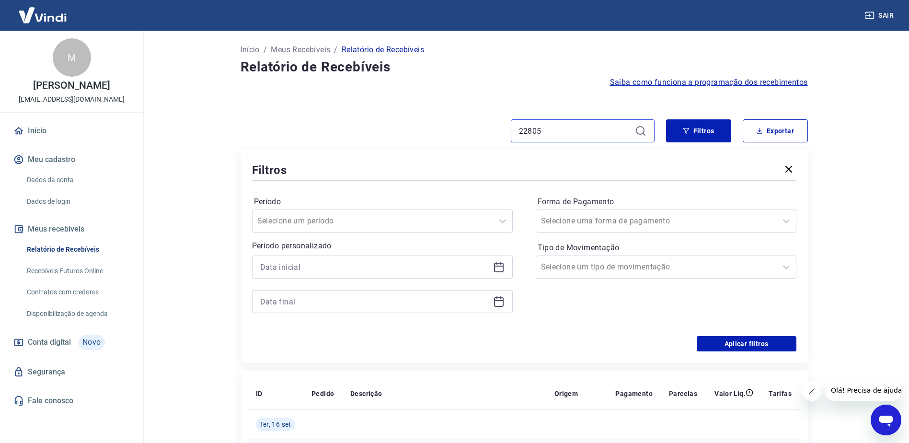
drag, startPoint x: 566, startPoint y: 130, endPoint x: 404, endPoint y: 139, distance: 161.8
click at [404, 139] on div "22805" at bounding box center [448, 130] width 414 height 23
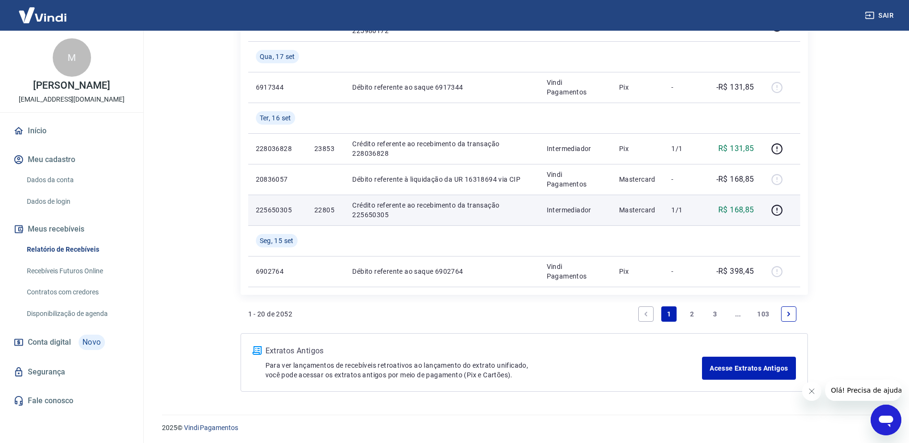
scroll to position [860, 0]
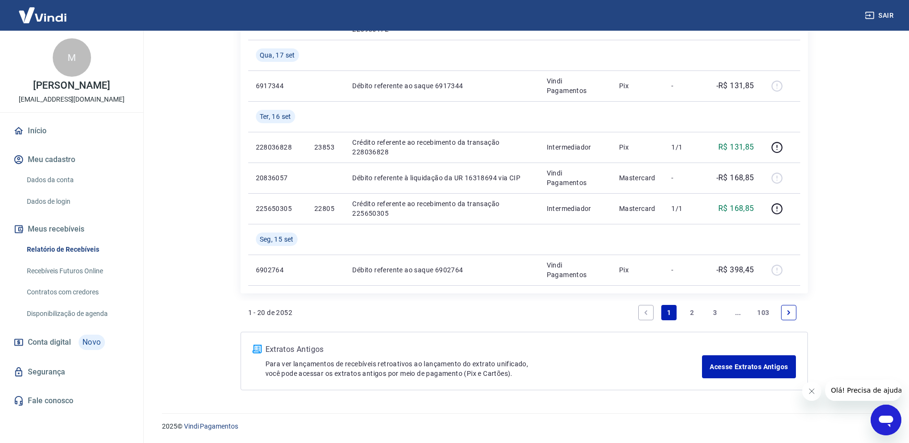
click at [789, 314] on icon "Next page" at bounding box center [789, 312] width 3 height 4
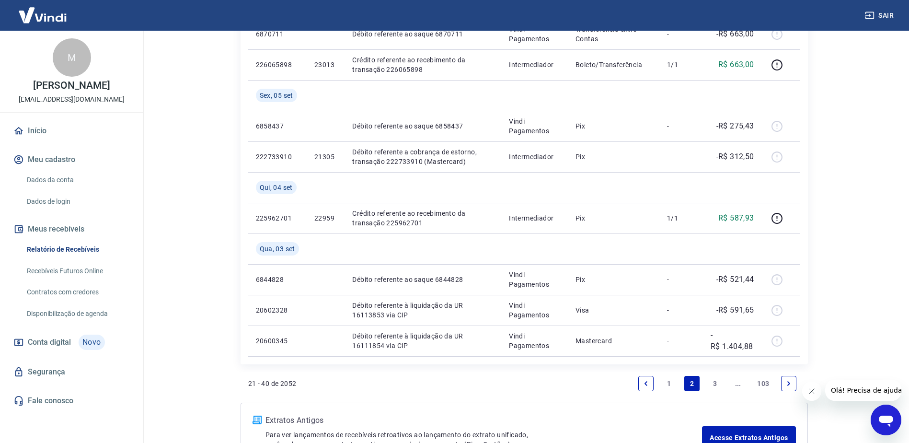
scroll to position [952, 0]
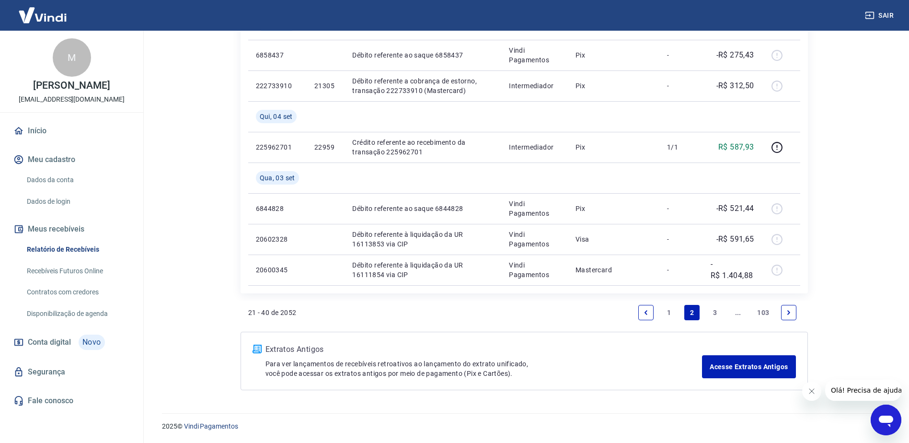
click at [647, 314] on icon "Previous page" at bounding box center [646, 312] width 7 height 7
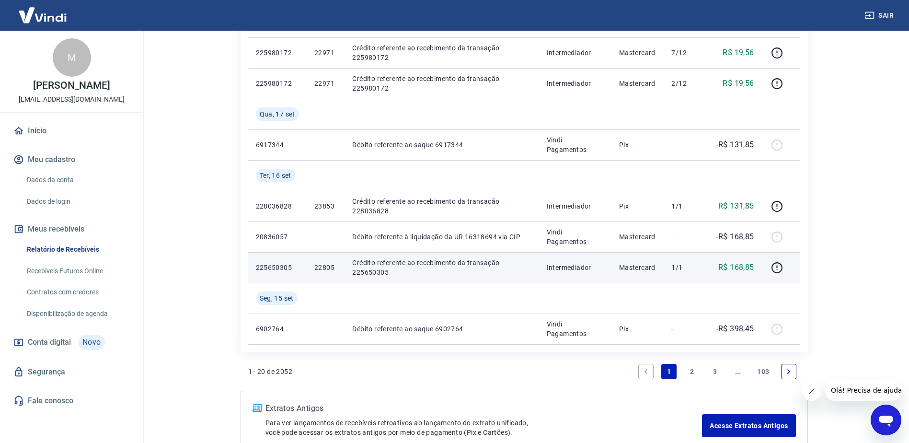
scroll to position [860, 0]
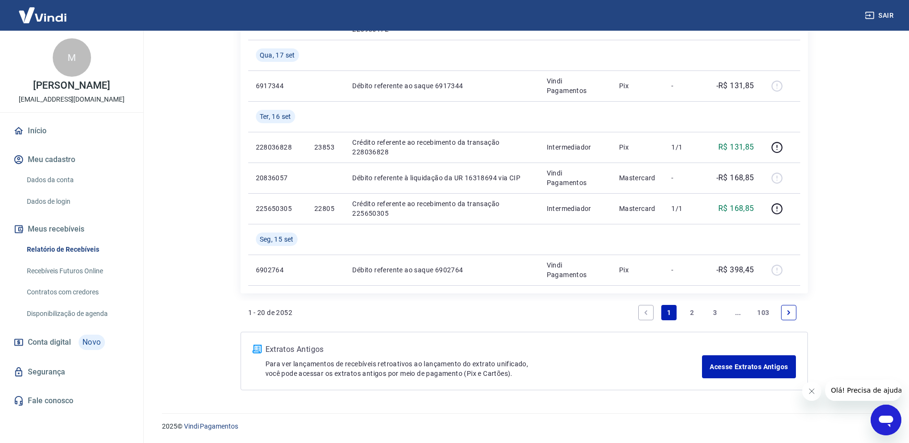
click at [691, 312] on link "2" at bounding box center [692, 312] width 15 height 15
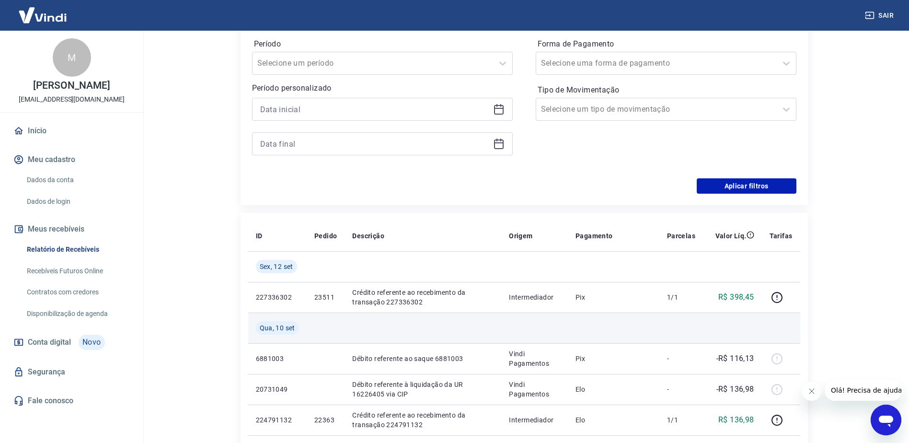
scroll to position [185, 0]
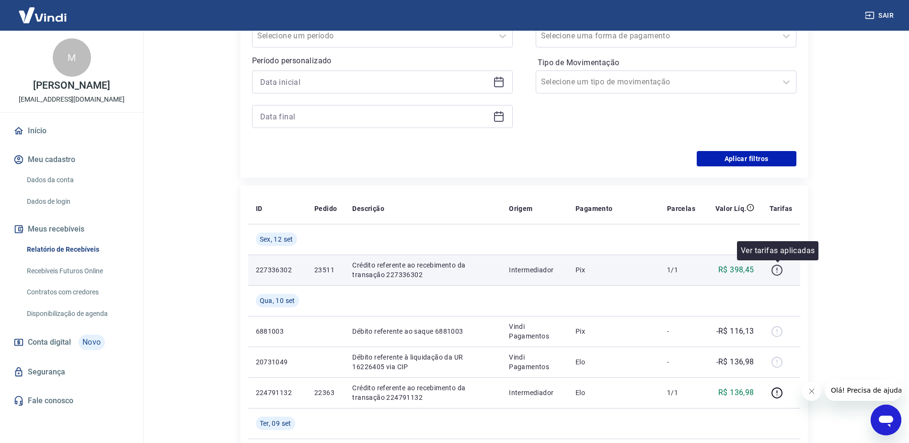
click at [779, 270] on icon "button" at bounding box center [777, 270] width 12 height 12
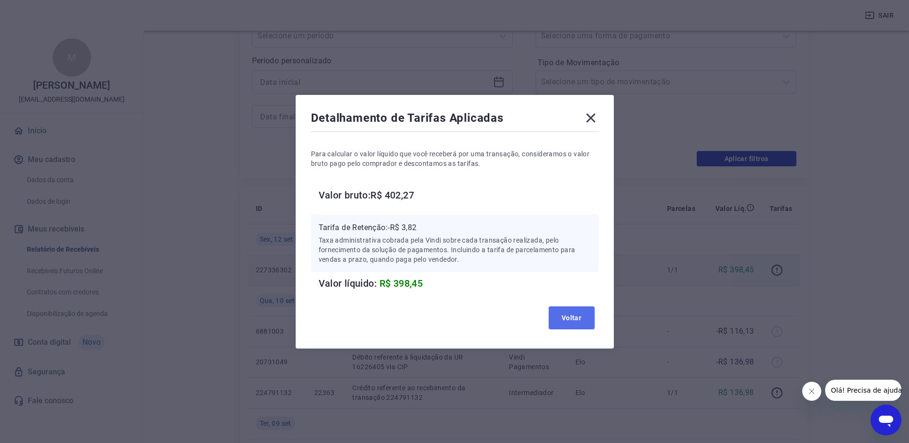
click at [581, 315] on button "Voltar" at bounding box center [572, 317] width 46 height 23
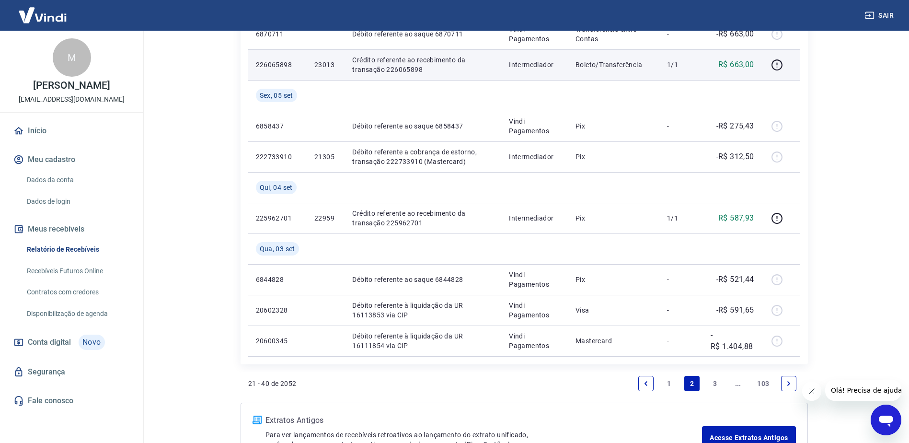
scroll to position [904, 0]
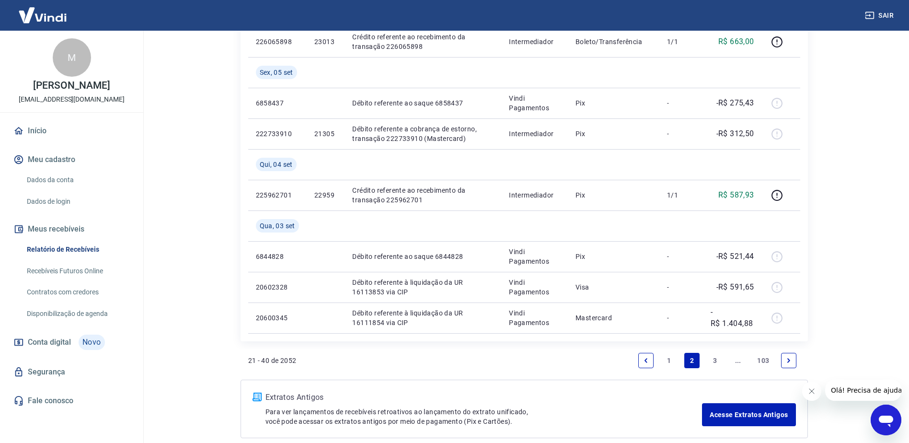
click at [714, 359] on link "3" at bounding box center [715, 360] width 15 height 15
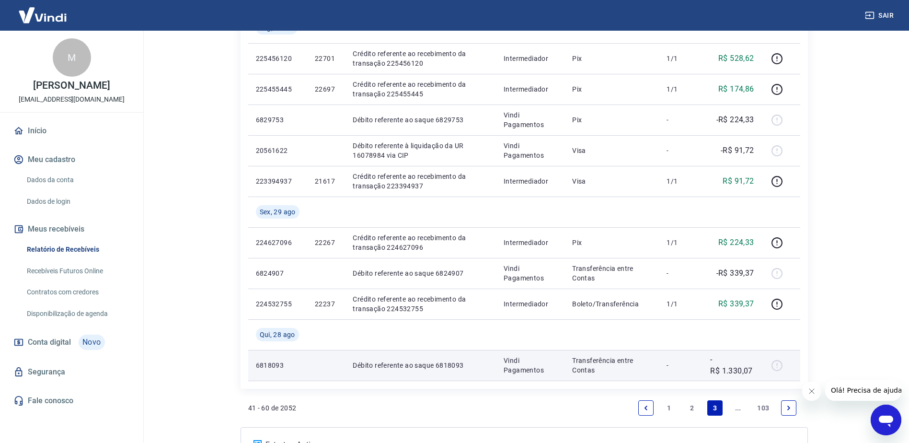
scroll to position [795, 0]
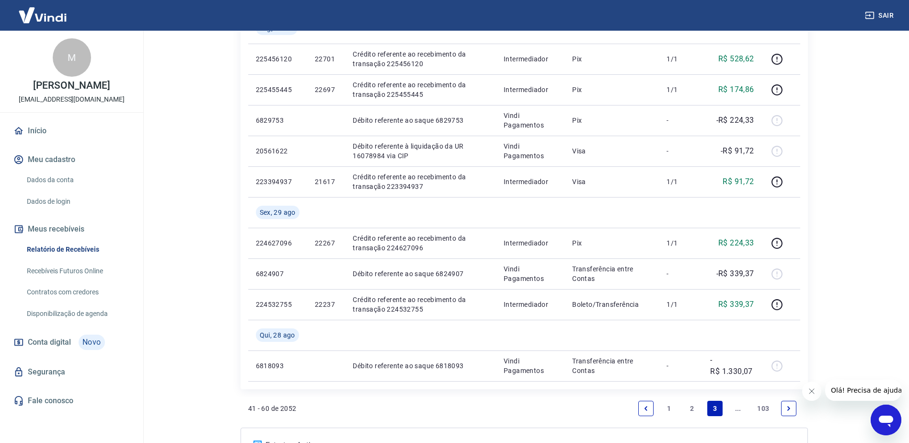
drag, startPoint x: 647, startPoint y: 407, endPoint x: 666, endPoint y: 345, distance: 64.7
click at [647, 407] on icon "Previous page" at bounding box center [646, 408] width 3 height 4
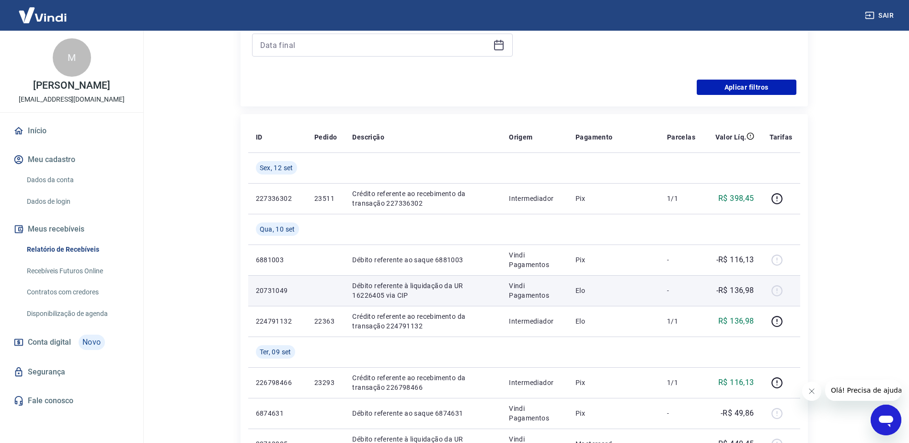
scroll to position [240, 0]
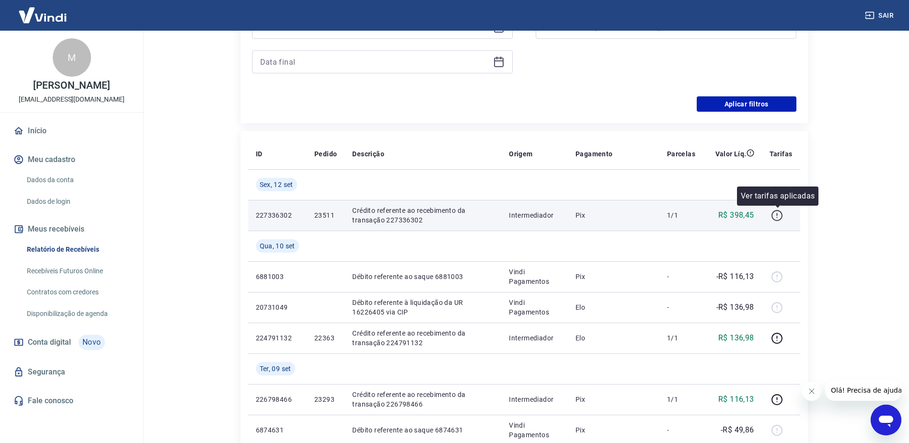
click at [778, 214] on icon "button" at bounding box center [777, 214] width 1 height 3
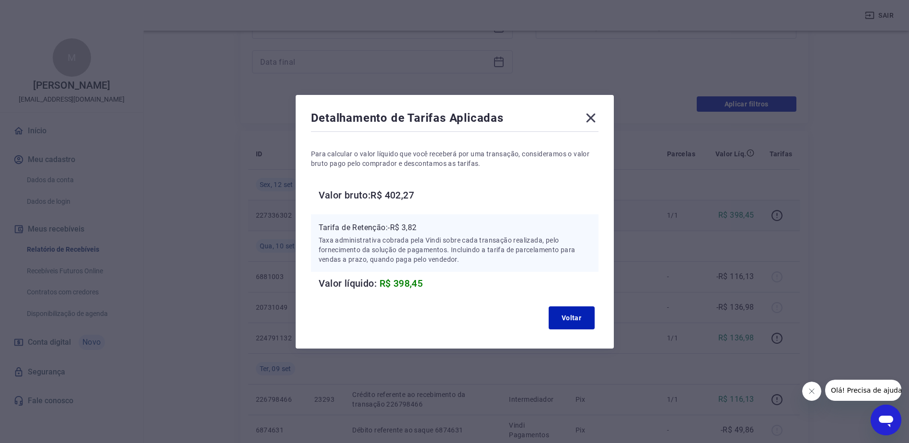
click at [593, 115] on icon at bounding box center [590, 117] width 15 height 15
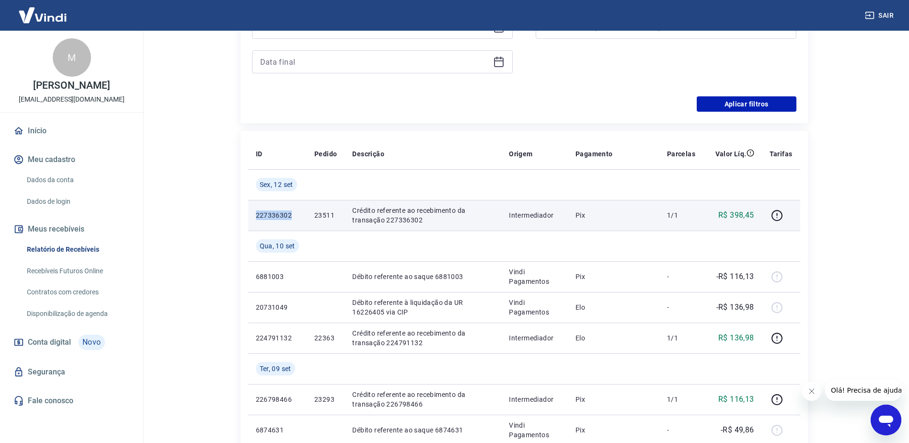
drag, startPoint x: 292, startPoint y: 213, endPoint x: 252, endPoint y: 214, distance: 39.8
click at [252, 214] on td "227336302" at bounding box center [277, 215] width 58 height 31
copy p "227336302"
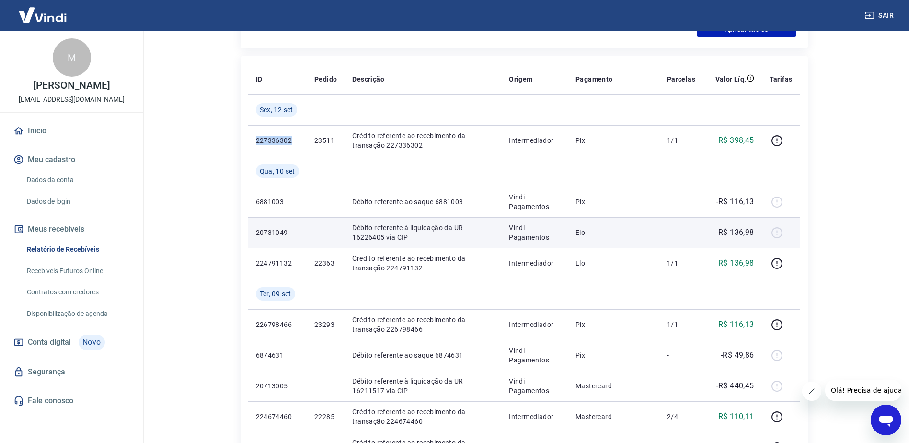
scroll to position [336, 0]
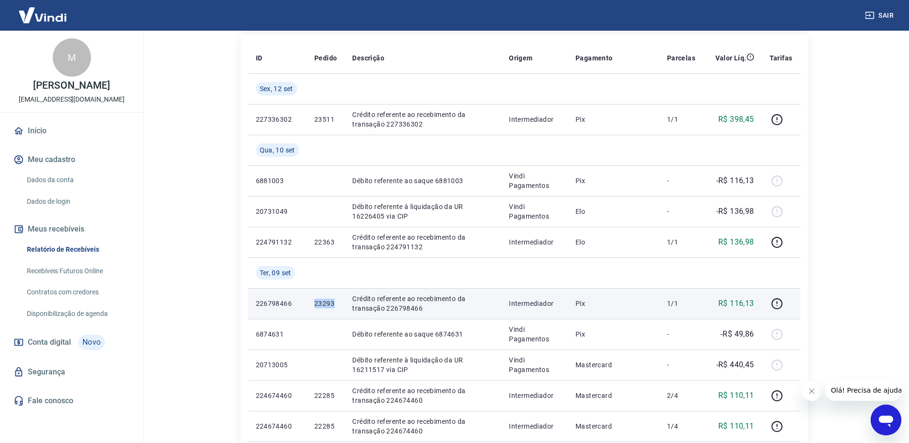
drag, startPoint x: 336, startPoint y: 303, endPoint x: 312, endPoint y: 303, distance: 24.0
click at [312, 303] on td "23293" at bounding box center [326, 303] width 38 height 31
drag, startPoint x: 312, startPoint y: 303, endPoint x: 256, endPoint y: 305, distance: 56.6
click at [256, 305] on p "226798466" at bounding box center [277, 304] width 43 height 10
copy p "226798466"
